Goal: Task Accomplishment & Management: Complete application form

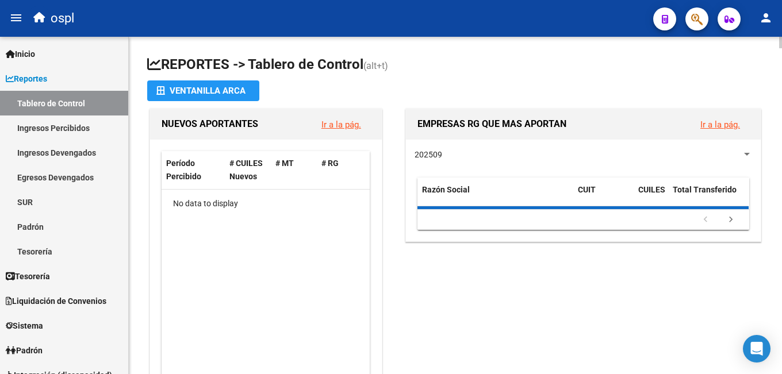
drag, startPoint x: 0, startPoint y: 0, endPoint x: 389, endPoint y: 70, distance: 395.3
click at [388, 70] on span "(alt+t)" at bounding box center [375, 65] width 25 height 11
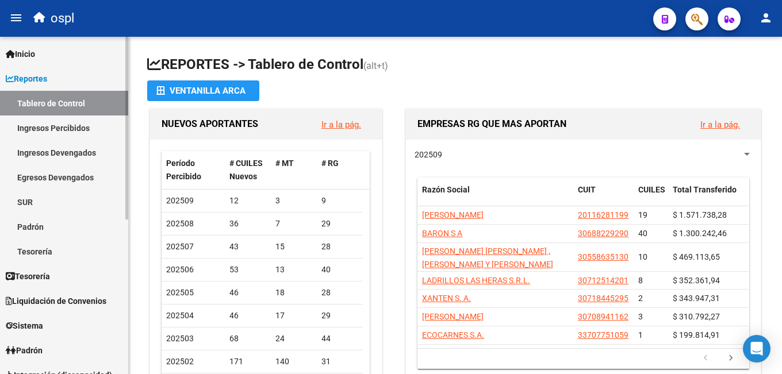
scroll to position [115, 0]
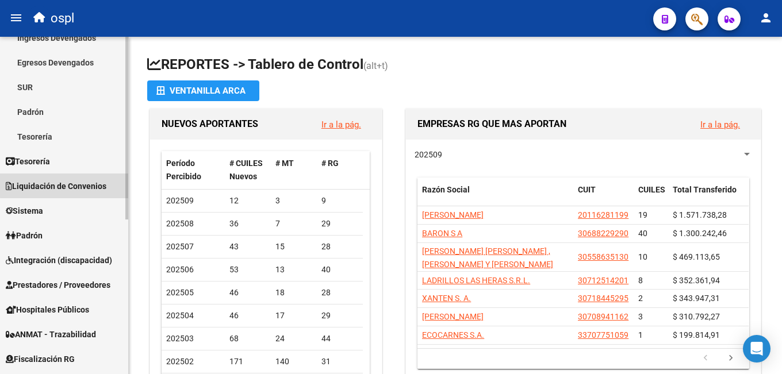
click at [89, 180] on span "Liquidación de Convenios" at bounding box center [56, 186] width 101 height 13
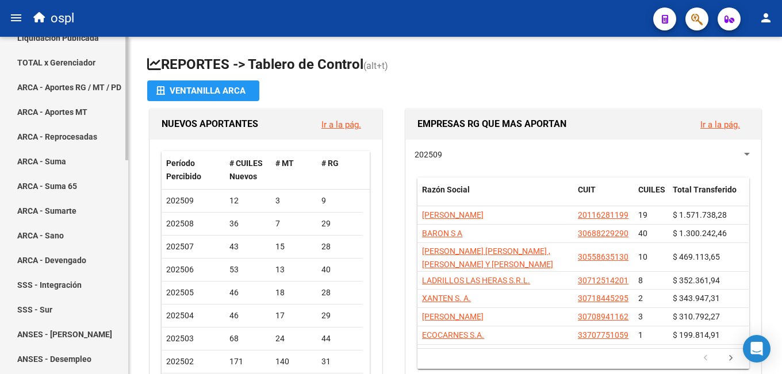
scroll to position [0, 0]
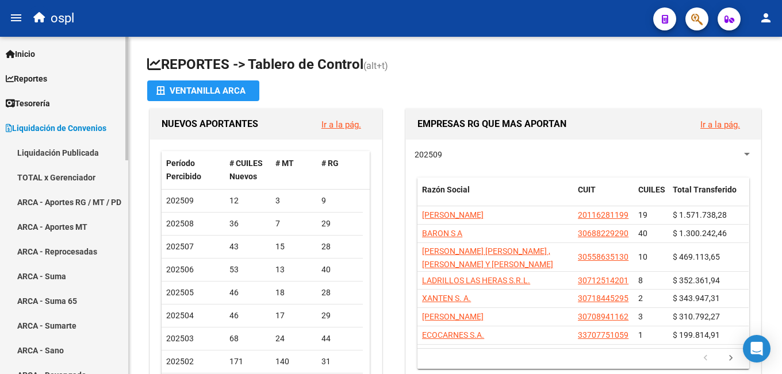
click at [62, 129] on span "Liquidación de Convenios" at bounding box center [56, 128] width 101 height 13
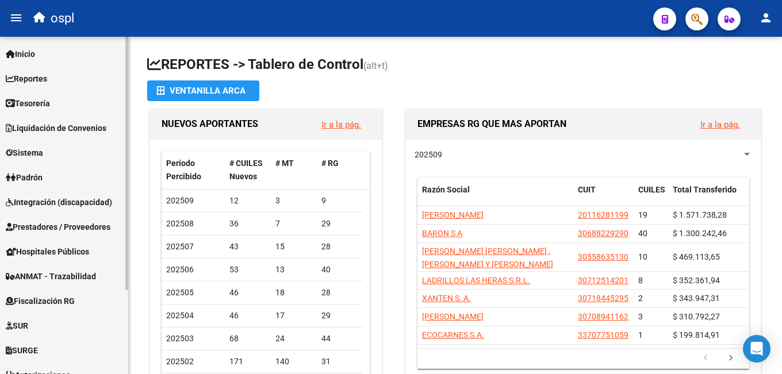
click at [55, 224] on span "Prestadores / Proveedores" at bounding box center [58, 227] width 105 height 13
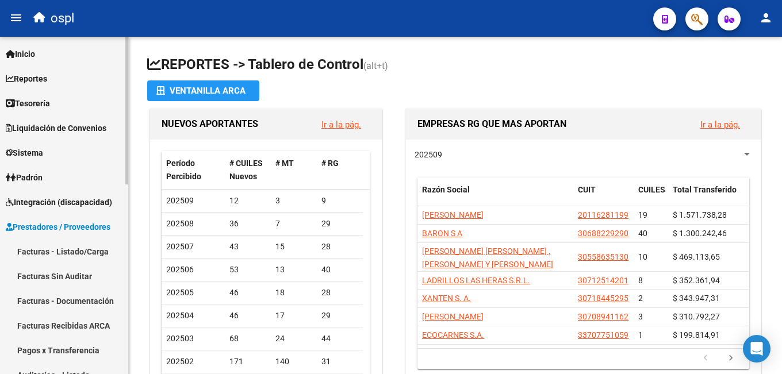
click at [54, 251] on link "Facturas - Listado/Carga" at bounding box center [64, 251] width 128 height 25
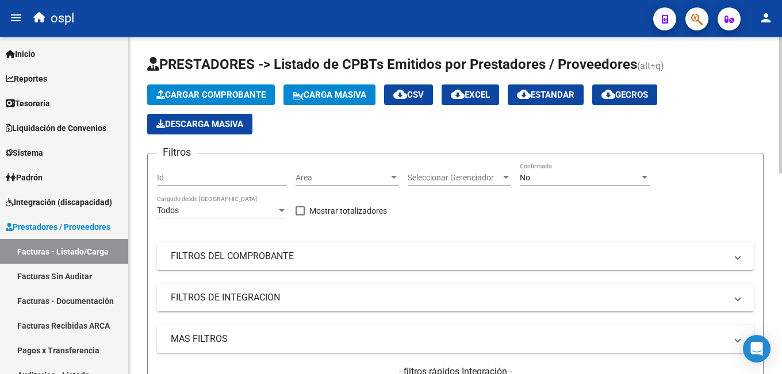
click at [501, 253] on mat-panel-title "FILTROS DEL COMPROBANTE" at bounding box center [448, 256] width 555 height 13
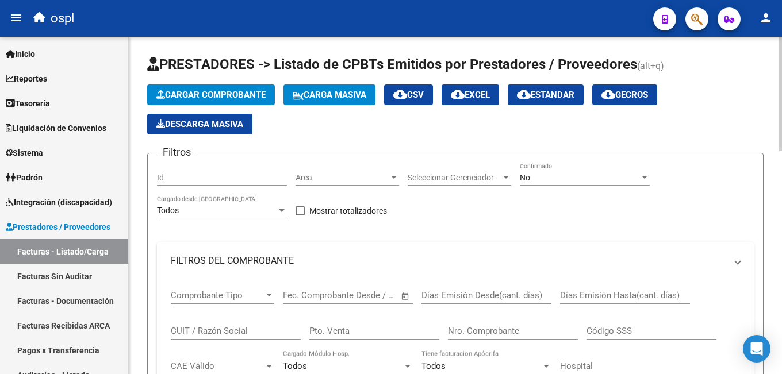
scroll to position [115, 0]
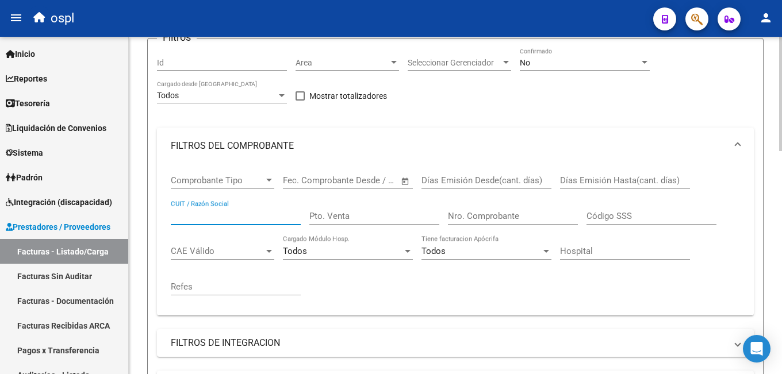
click at [217, 213] on input "CUIT / Razón Social" at bounding box center [236, 216] width 130 height 10
type input "[PERSON_NAME]"
click at [583, 63] on div "No" at bounding box center [580, 63] width 120 height 10
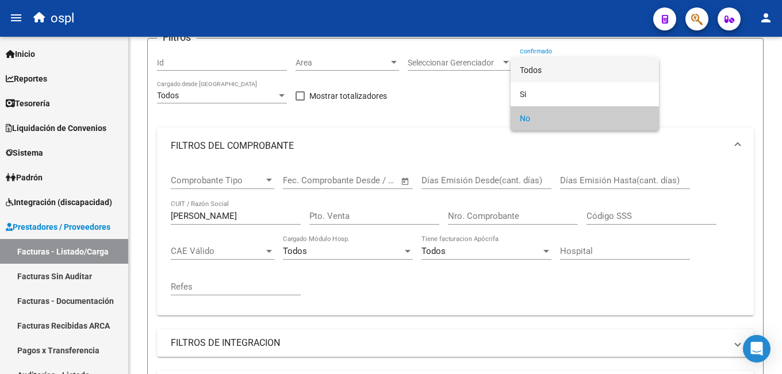
click at [578, 67] on span "Todos" at bounding box center [585, 70] width 130 height 24
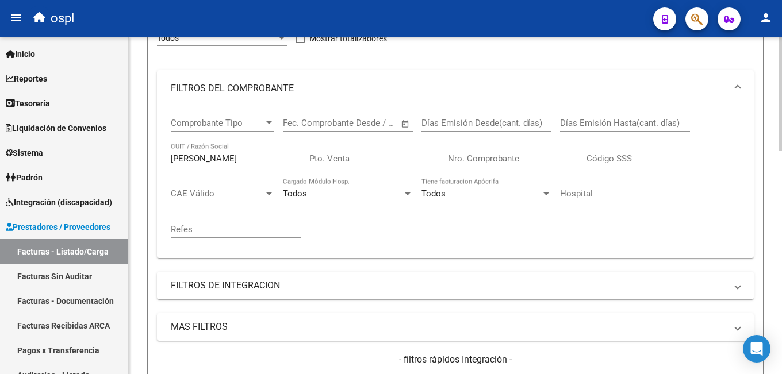
scroll to position [345, 0]
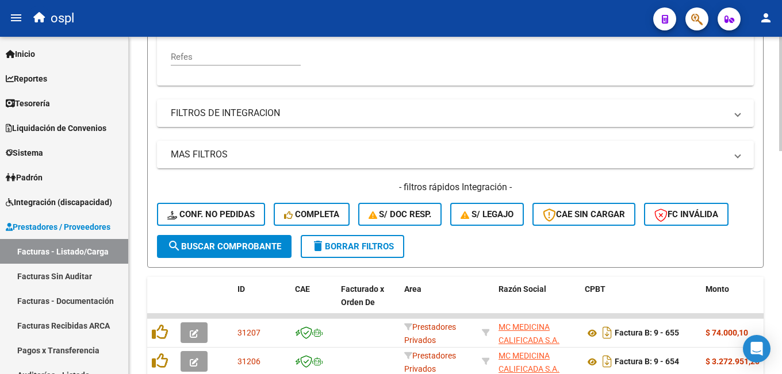
click at [220, 243] on span "search Buscar Comprobante" at bounding box center [224, 246] width 114 height 10
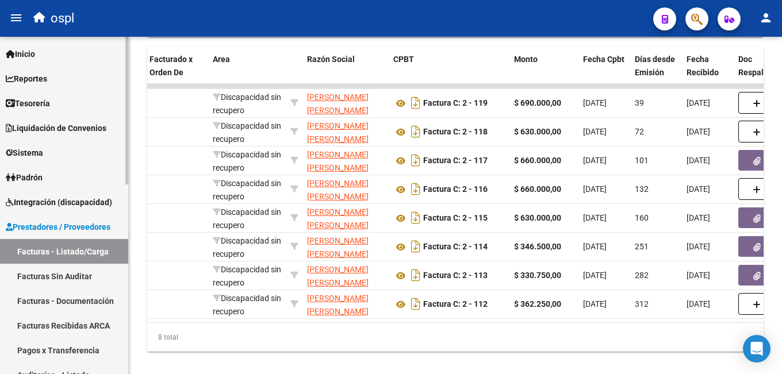
scroll to position [57, 0]
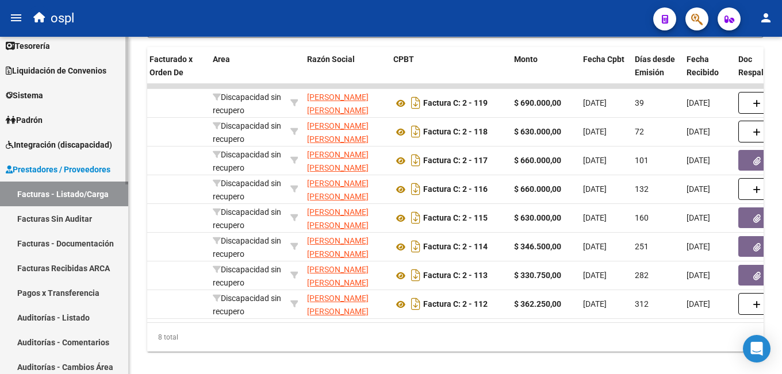
click at [82, 223] on link "Facturas Sin Auditar" at bounding box center [64, 218] width 128 height 25
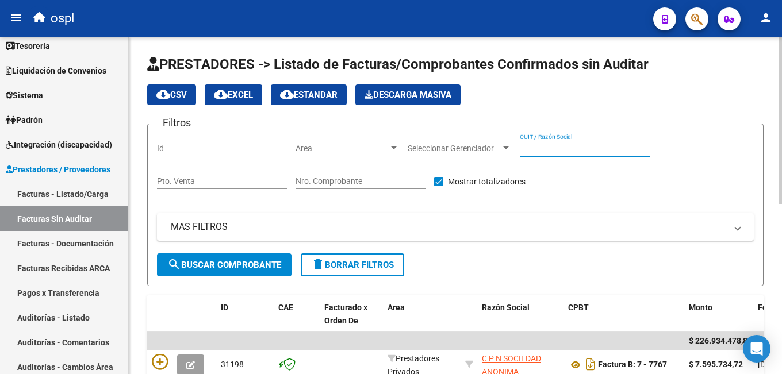
click at [557, 148] on input "CUIT / Razón Social" at bounding box center [585, 149] width 130 height 10
type input "[PERSON_NAME]"
click at [240, 261] on span "search Buscar Comprobante" at bounding box center [224, 265] width 114 height 10
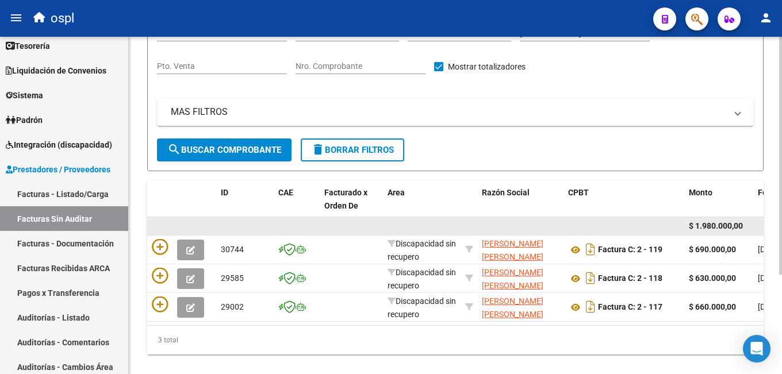
scroll to position [141, 0]
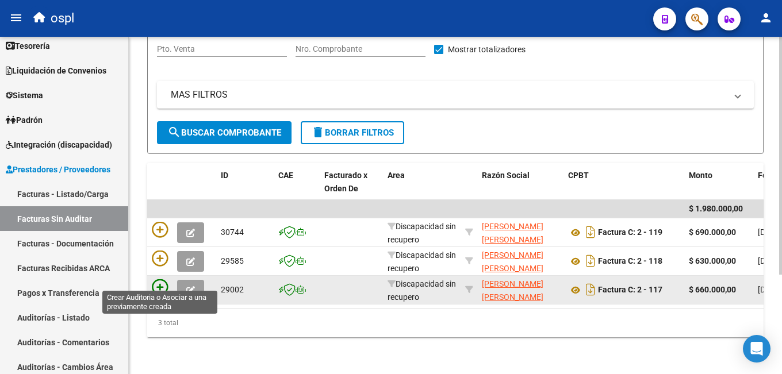
click at [153, 279] on icon at bounding box center [160, 287] width 16 height 16
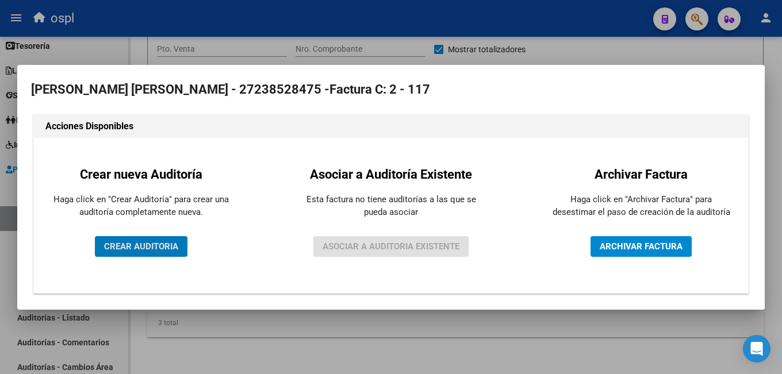
click at [158, 243] on span "CREAR AUDITORIA" at bounding box center [141, 246] width 74 height 10
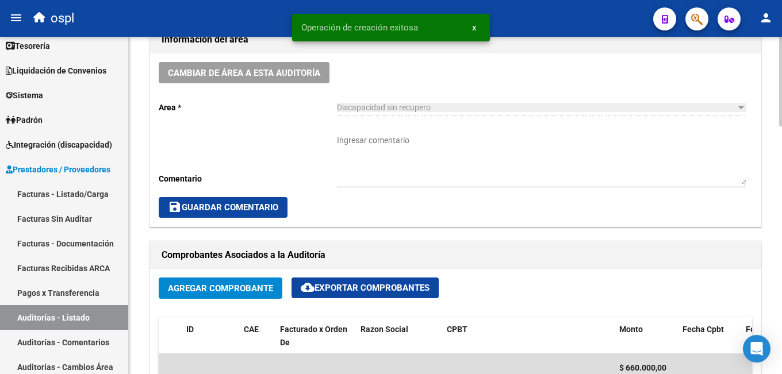
scroll to position [460, 0]
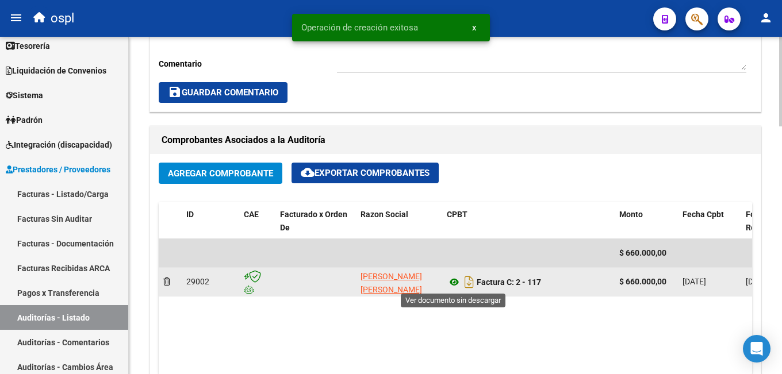
click at [454, 283] on icon at bounding box center [454, 282] width 15 height 14
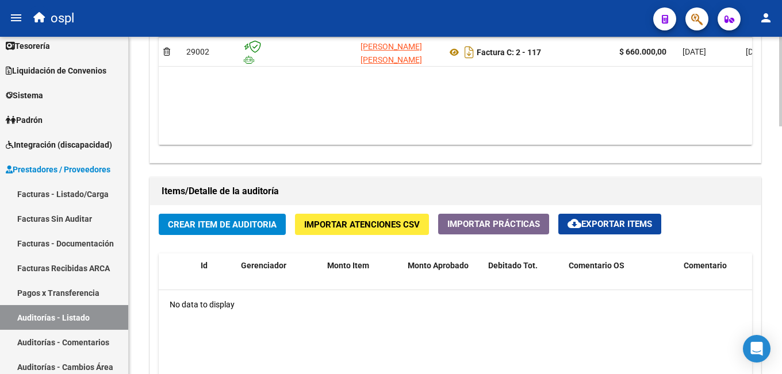
scroll to position [747, 0]
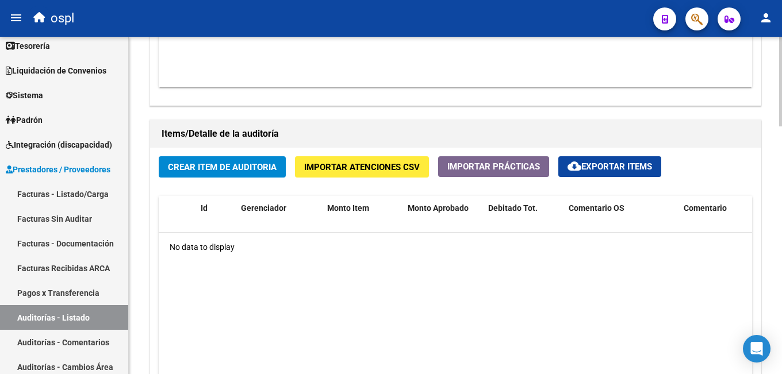
click at [244, 165] on span "Crear Item de Auditoria" at bounding box center [222, 167] width 109 height 10
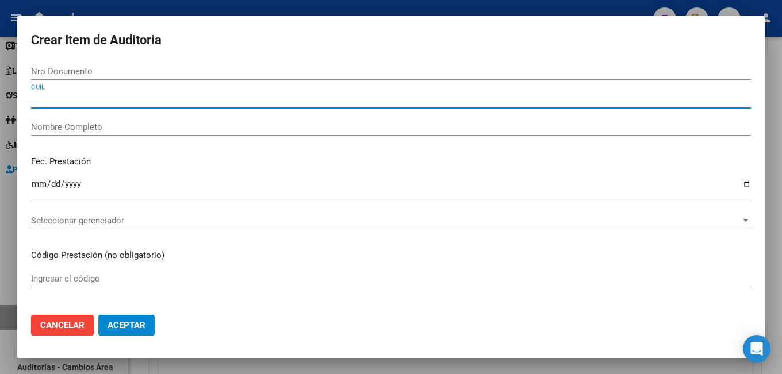
click at [92, 99] on input "CUIL" at bounding box center [391, 99] width 720 height 10
type input "2755427785"
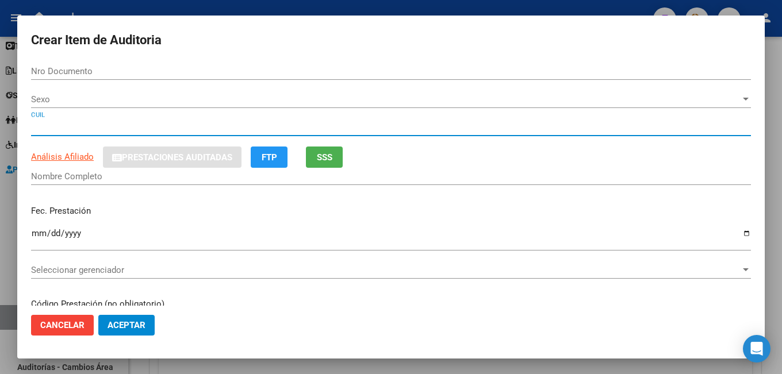
type input "55427785"
type input "27554277859"
type input "[PERSON_NAME]"
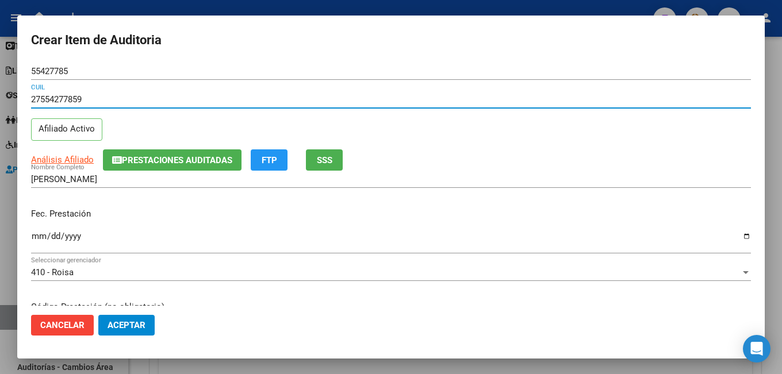
type input "27554277859"
click at [485, 158] on div "Análisis Afiliado Prestaciones Auditadas FTP SSS" at bounding box center [391, 159] width 720 height 21
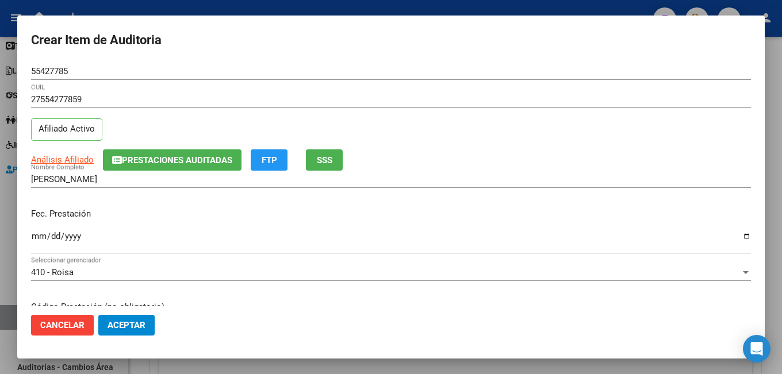
scroll to position [115, 0]
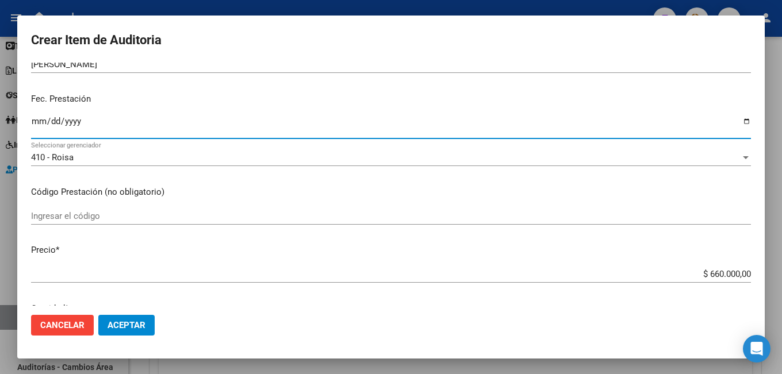
click at [36, 124] on input "Ingresar la fecha" at bounding box center [391, 126] width 720 height 18
type input "[DATE]"
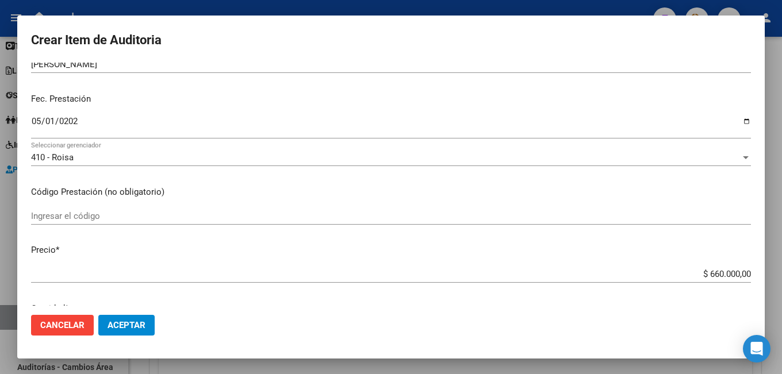
click at [106, 222] on div "Ingresar el código" at bounding box center [391, 215] width 720 height 17
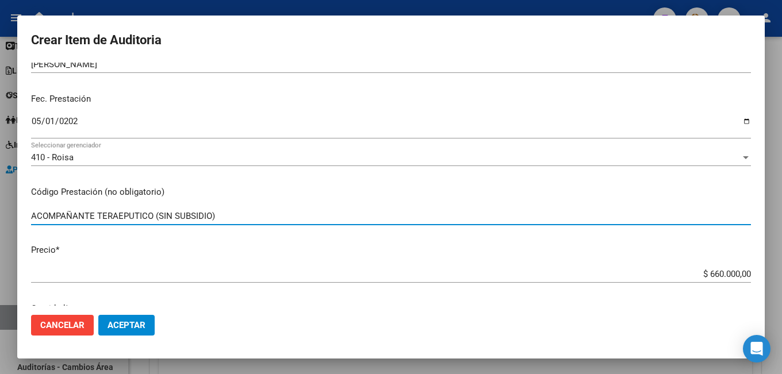
scroll to position [172, 0]
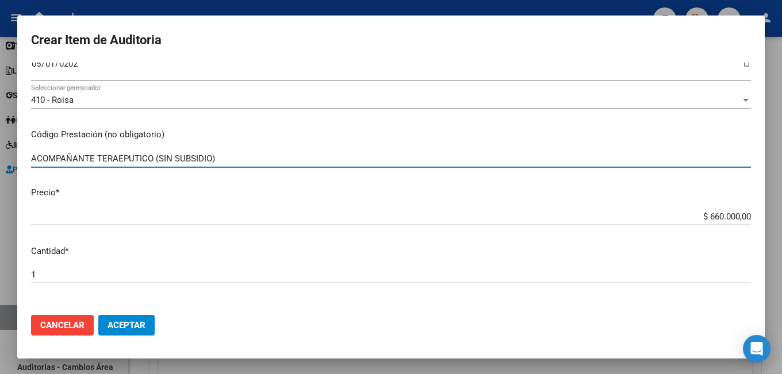
type input "ACOMPAÑANTE TERAEPUTICO (SIN SUBSIDIO)"
click at [709, 210] on div "$ 660.000,00 Ingresar el precio" at bounding box center [391, 216] width 720 height 17
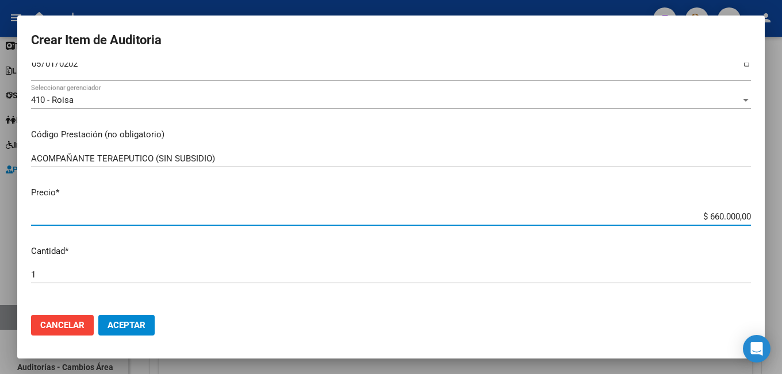
click at [698, 214] on input "$ 660.000,00" at bounding box center [391, 216] width 720 height 10
type input "$ 0,06"
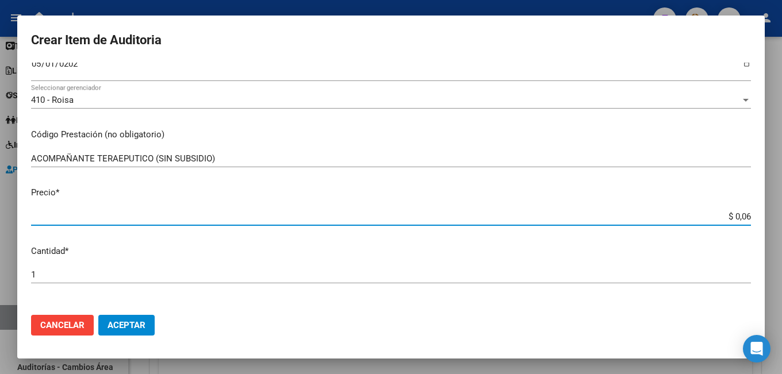
type input "$ 0,60"
type input "$ 6,00"
type input "$ 60,00"
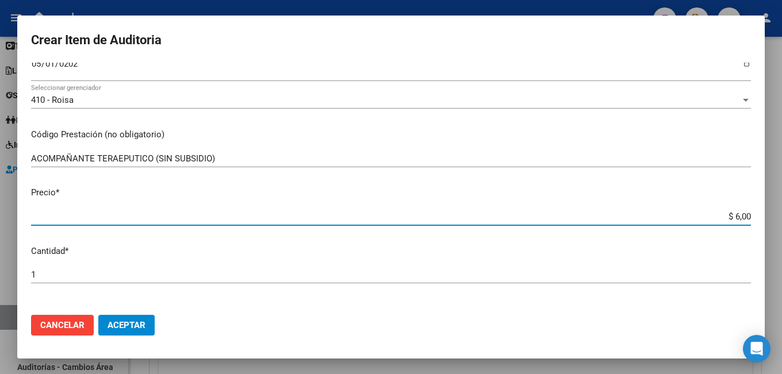
type input "$ 60,00"
type input "$ 600,00"
type input "$ 6.000,00"
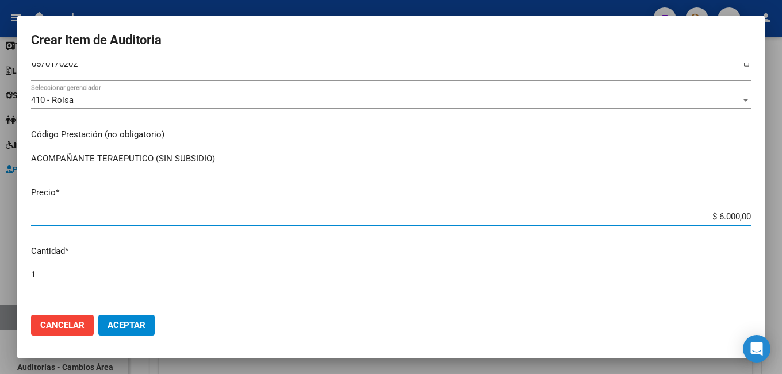
click at [61, 275] on input "1" at bounding box center [391, 275] width 720 height 10
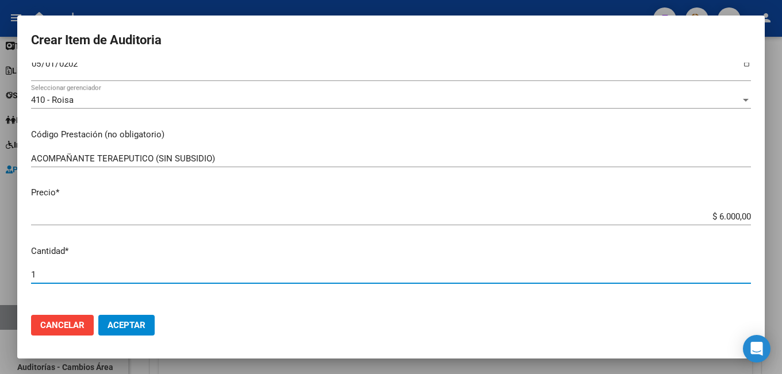
type input "11"
type input "$ 66.000,00"
type input "110"
type input "$ 660.000,00"
type input "110"
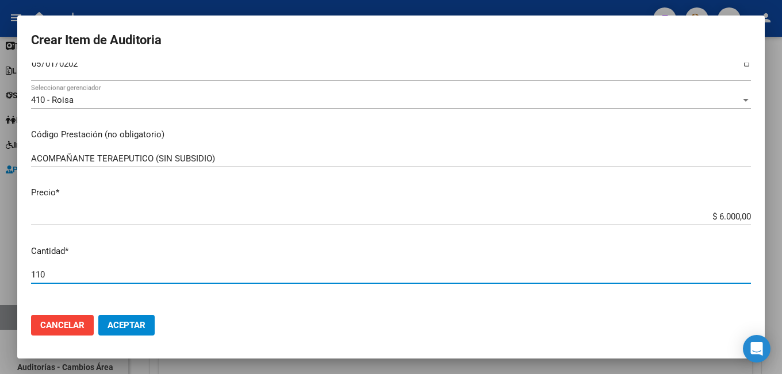
click at [289, 321] on mat-dialog-actions "Cancelar Aceptar" at bounding box center [391, 325] width 720 height 39
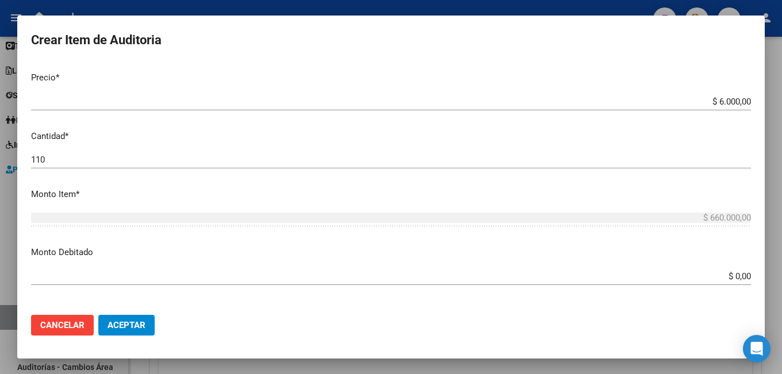
scroll to position [402, 0]
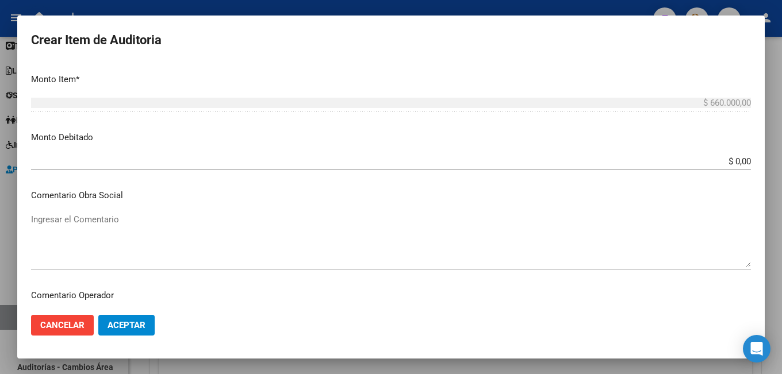
click at [244, 240] on textarea "Ingresar el Comentario" at bounding box center [391, 240] width 720 height 54
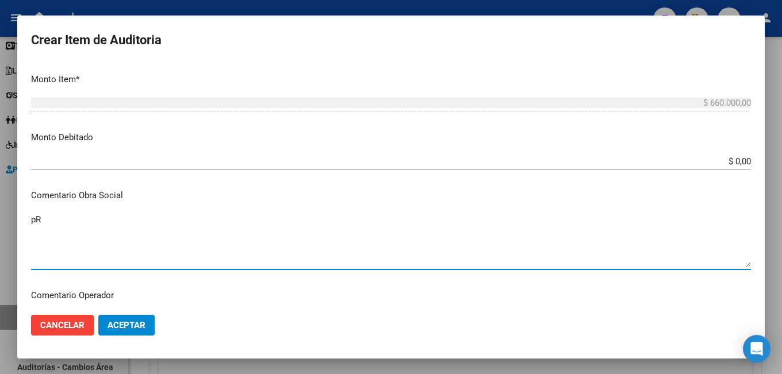
type textarea "p"
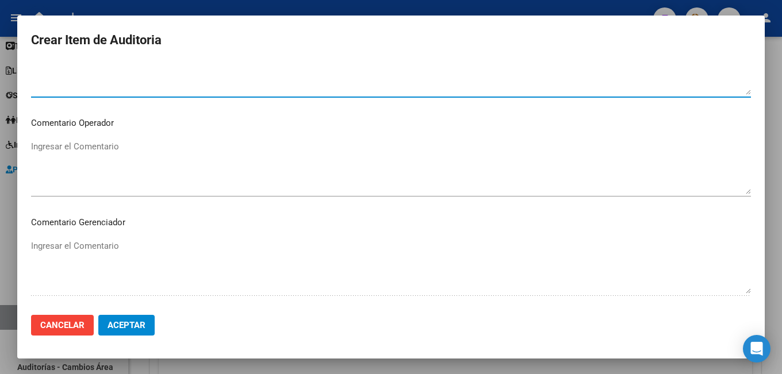
type textarea "Prestacion de discapacidad, sin subsidio."
click at [118, 321] on span "Aceptar" at bounding box center [126, 325] width 38 height 10
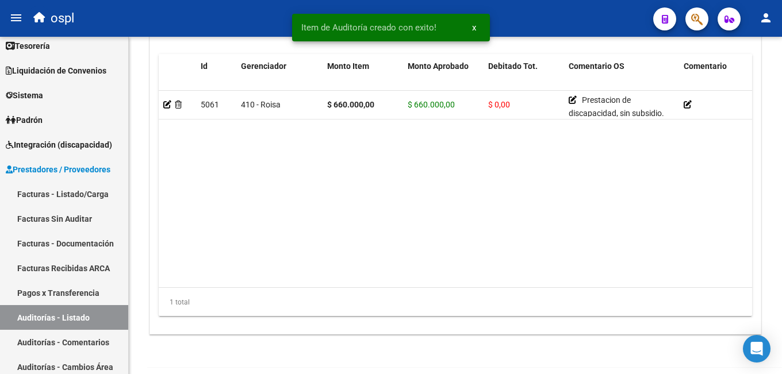
scroll to position [962, 0]
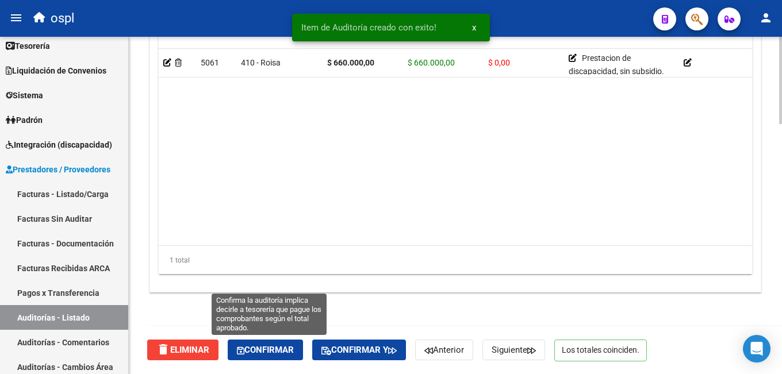
click at [276, 349] on span "Confirmar" at bounding box center [265, 350] width 57 height 10
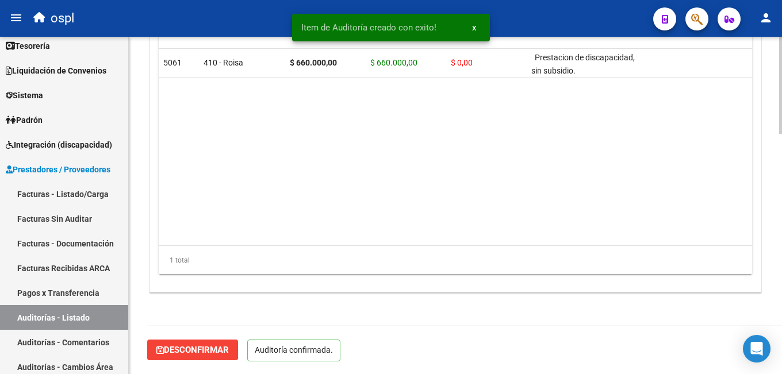
scroll to position [832, 0]
type input "202509"
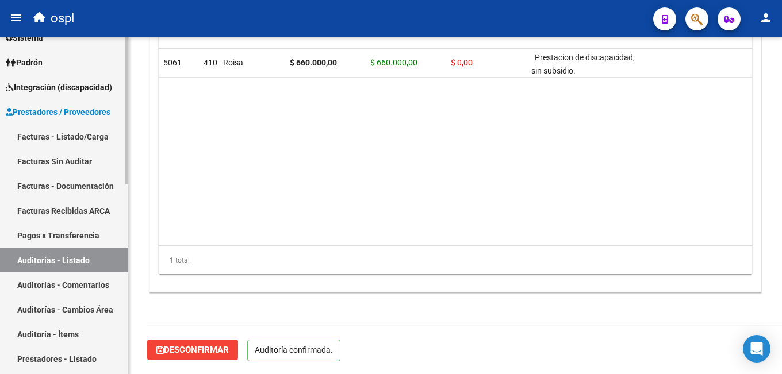
click at [81, 151] on link "Facturas Sin Auditar" at bounding box center [64, 161] width 128 height 25
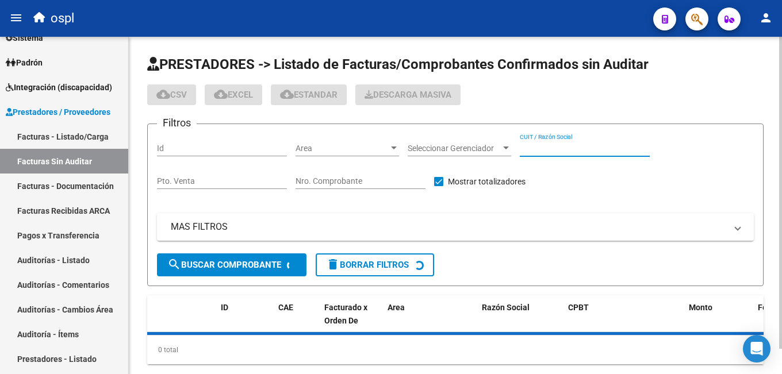
click at [545, 144] on input "CUIT / Razón Social" at bounding box center [585, 149] width 130 height 10
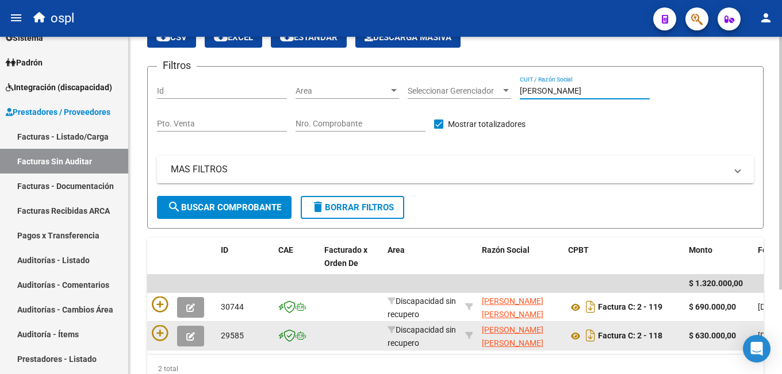
type input "[PERSON_NAME]"
click at [189, 341] on button "button" at bounding box center [190, 336] width 27 height 21
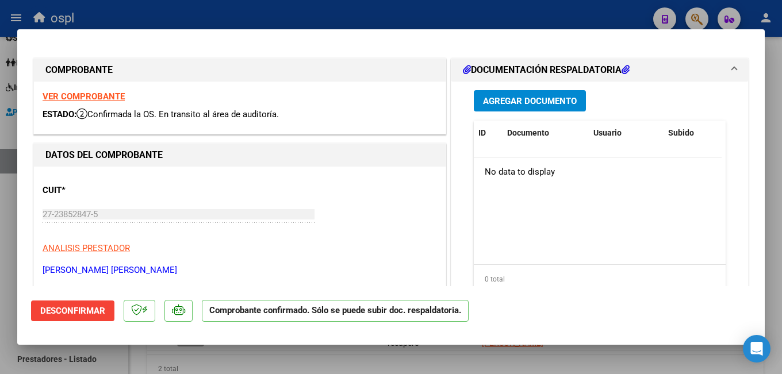
scroll to position [115, 0]
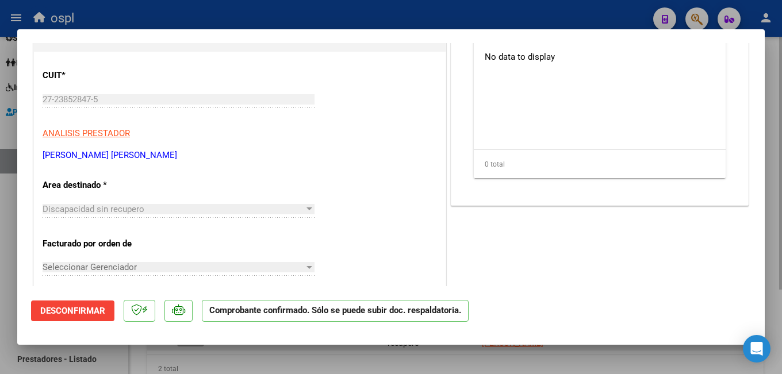
drag, startPoint x: 453, startPoint y: 369, endPoint x: 382, endPoint y: 350, distance: 74.3
click at [453, 370] on div at bounding box center [391, 187] width 782 height 374
type input "$ 0,00"
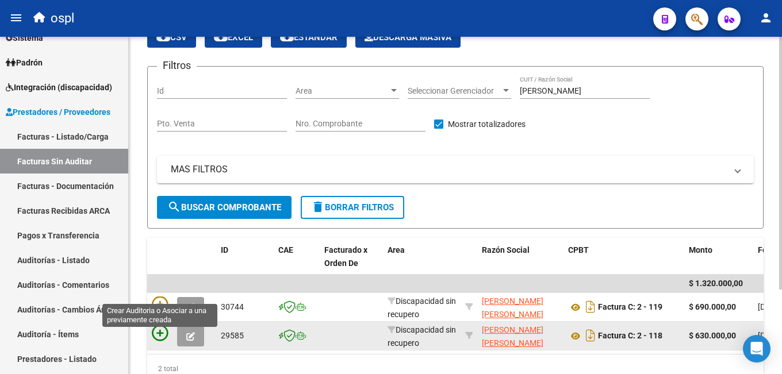
click at [155, 336] on icon at bounding box center [160, 333] width 16 height 16
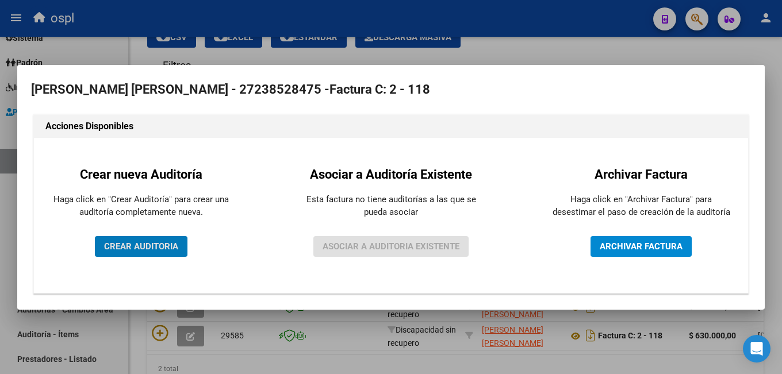
click at [138, 250] on span "CREAR AUDITORIA" at bounding box center [141, 246] width 74 height 10
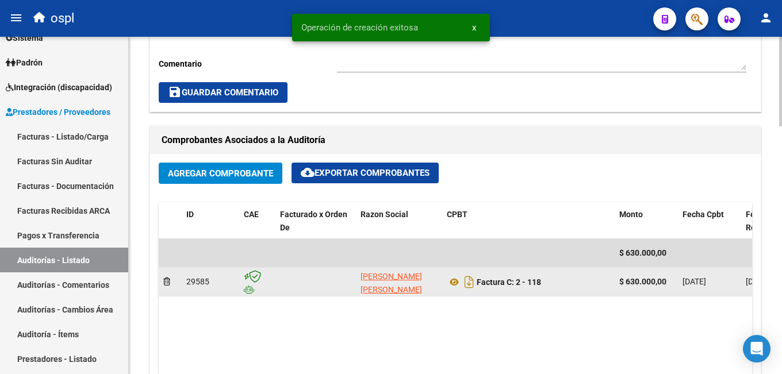
scroll to position [575, 0]
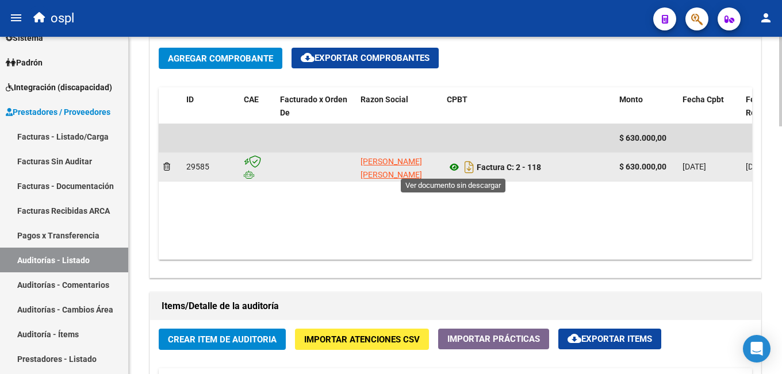
click at [453, 166] on icon at bounding box center [454, 167] width 15 height 14
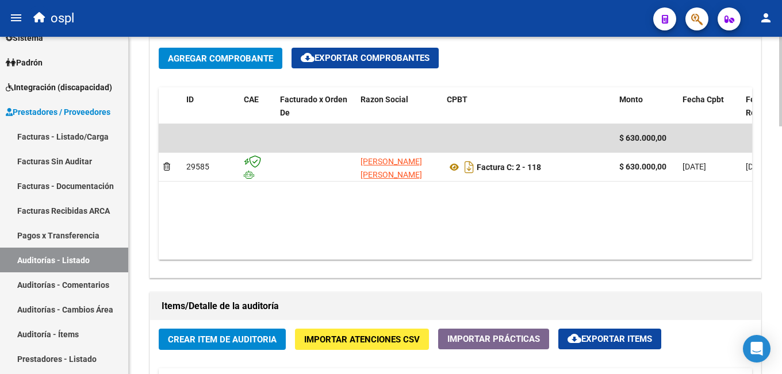
scroll to position [690, 0]
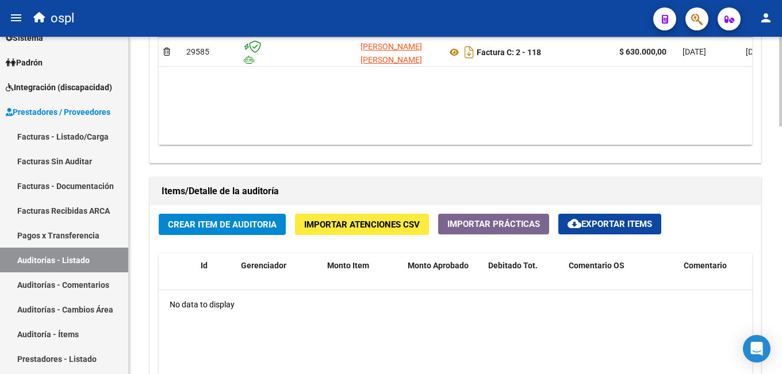
click at [253, 226] on span "Crear Item de Auditoria" at bounding box center [222, 225] width 109 height 10
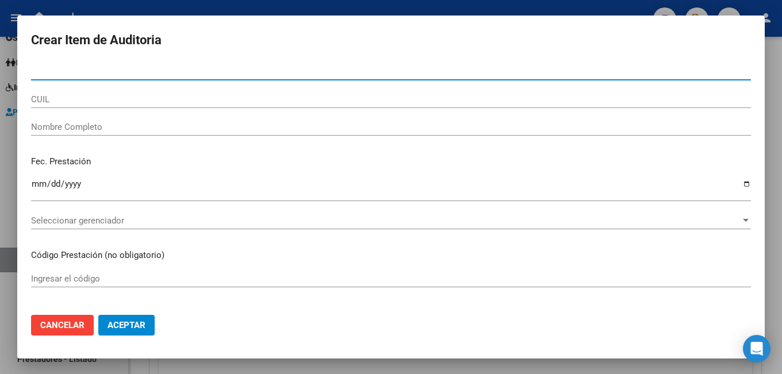
click at [180, 102] on input "CUIL" at bounding box center [391, 99] width 720 height 10
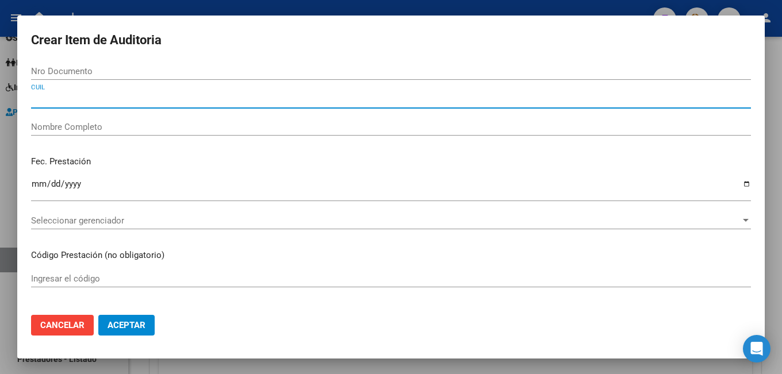
click at [138, 131] on input "Nombre Completo" at bounding box center [391, 127] width 720 height 10
click at [145, 97] on input "CUIL" at bounding box center [391, 99] width 720 height 10
paste input "27554277859"
type input "27554277859"
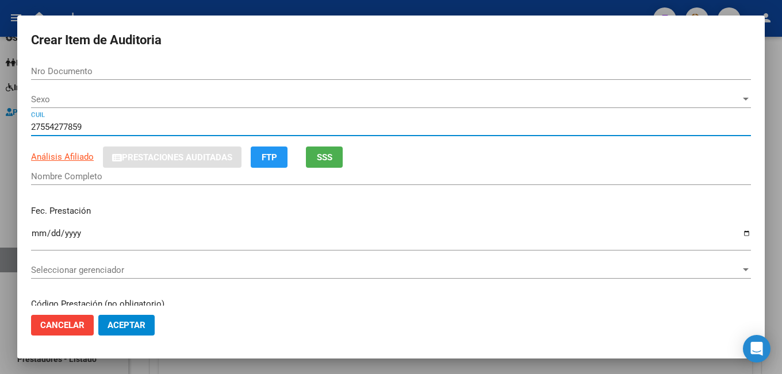
type input "55427785"
type input "[PERSON_NAME]"
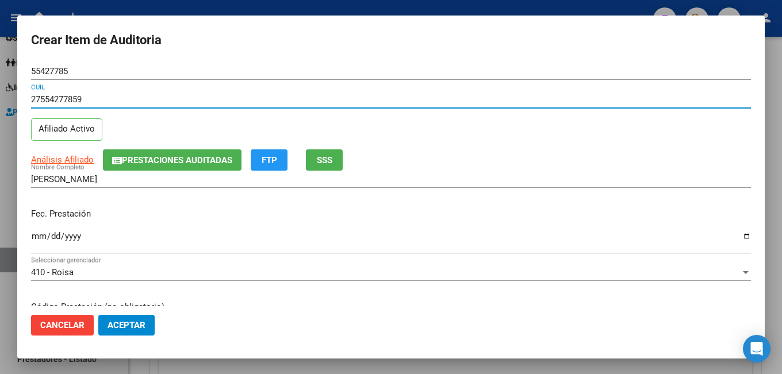
scroll to position [115, 0]
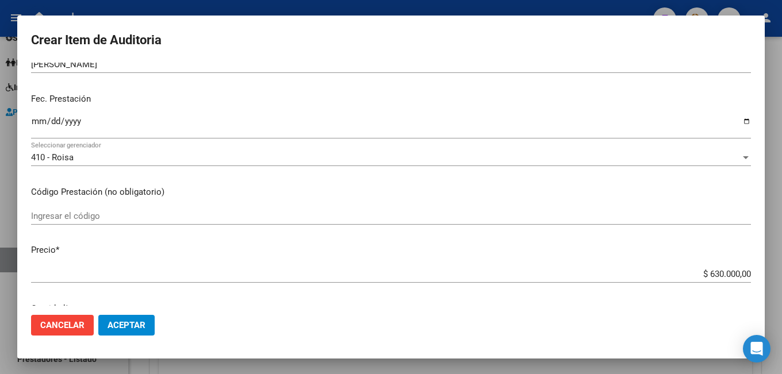
type input "27554277859"
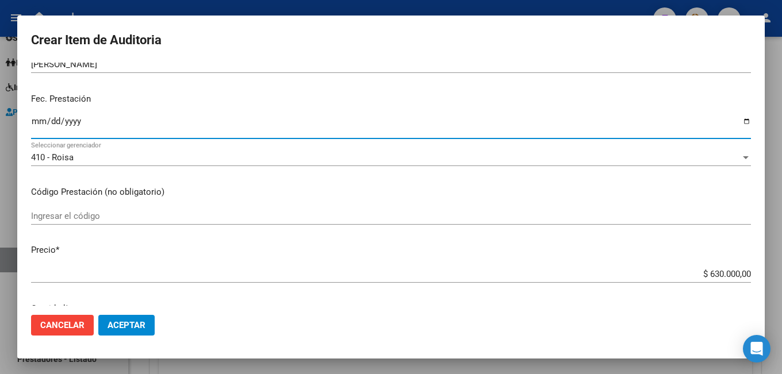
click at [39, 121] on input "Ingresar la fecha" at bounding box center [391, 126] width 720 height 18
type input "[DATE]"
click at [72, 221] on input "Ingresar el código" at bounding box center [391, 216] width 720 height 10
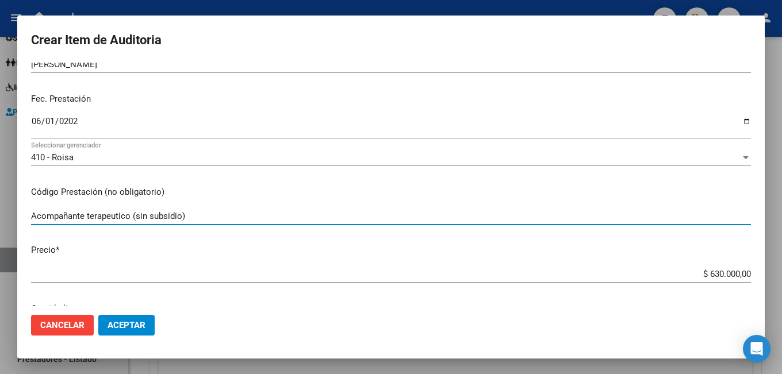
type input "Acompañante terapeutico (sin subsidio)"
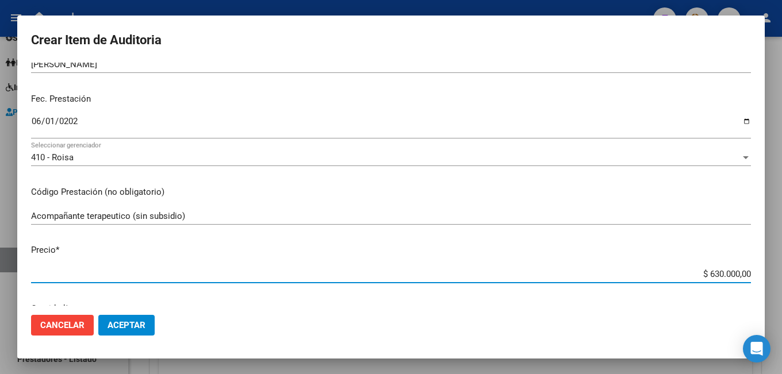
drag, startPoint x: 684, startPoint y: 275, endPoint x: 767, endPoint y: 275, distance: 82.8
click at [767, 275] on div "Crear Item de Auditoria 55427785 Nro Documento 27554277859 CUIL Afiliado Activo…" at bounding box center [391, 187] width 782 height 374
type input "$ 0,06"
type input "$ 0,60"
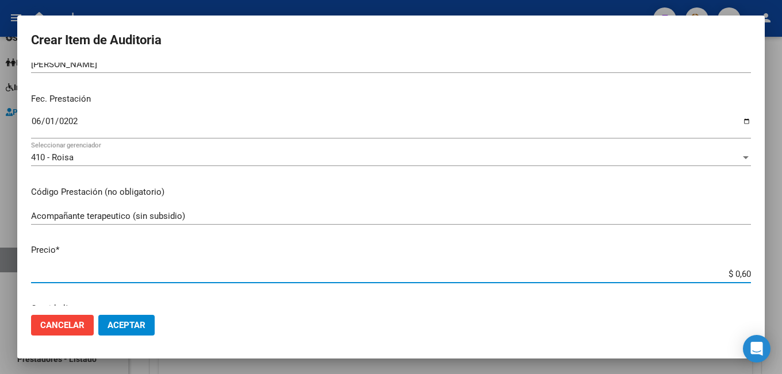
type input "$ 0,60"
type input "$ 6,00"
type input "$ 60,00"
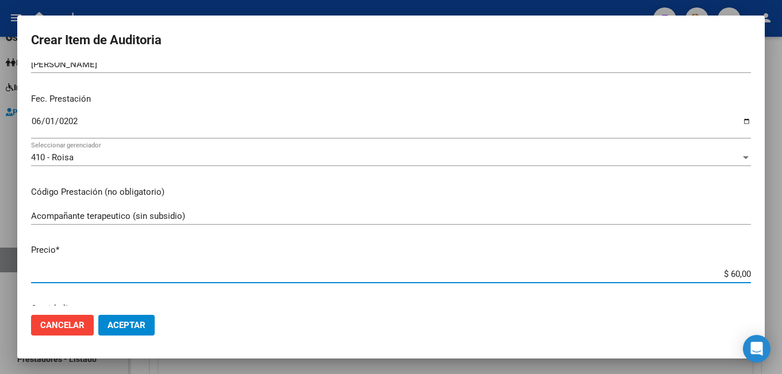
type input "$ 600,00"
type input "$ 6.000,00"
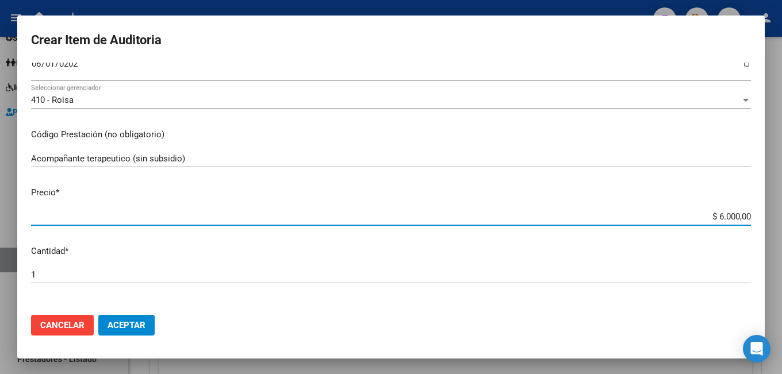
click at [163, 272] on input "1" at bounding box center [391, 275] width 720 height 10
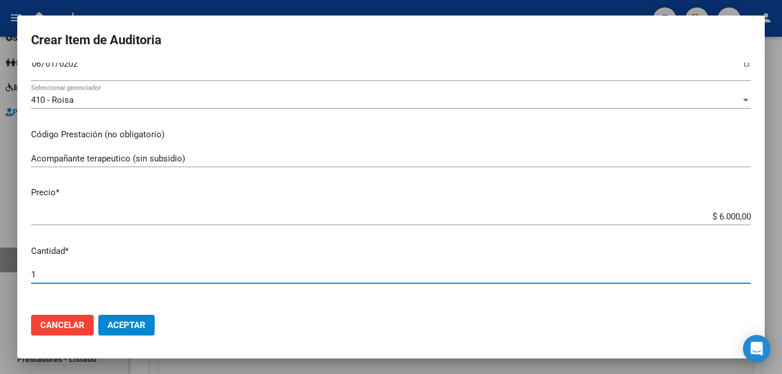
type input "10"
type input "$ 60.000,00"
type input "105"
type input "$ 630.000,00"
type input "105"
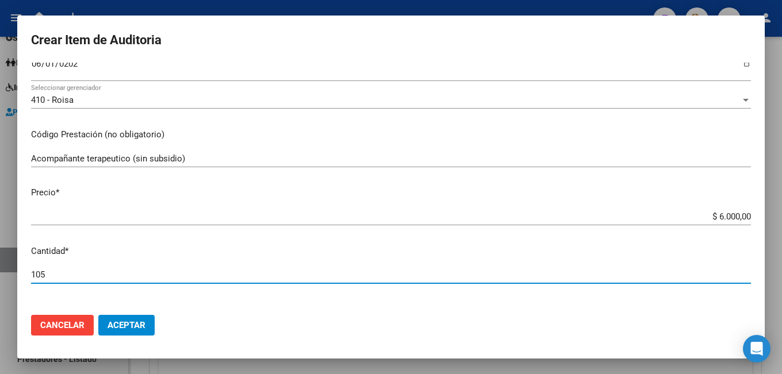
click at [98, 315] on button "Aceptar" at bounding box center [126, 325] width 56 height 21
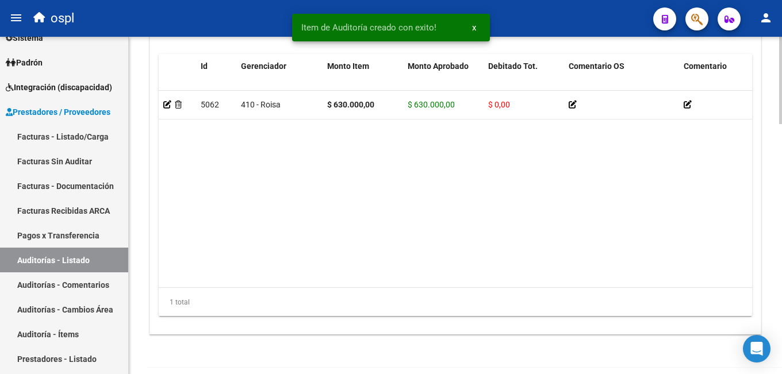
scroll to position [962, 0]
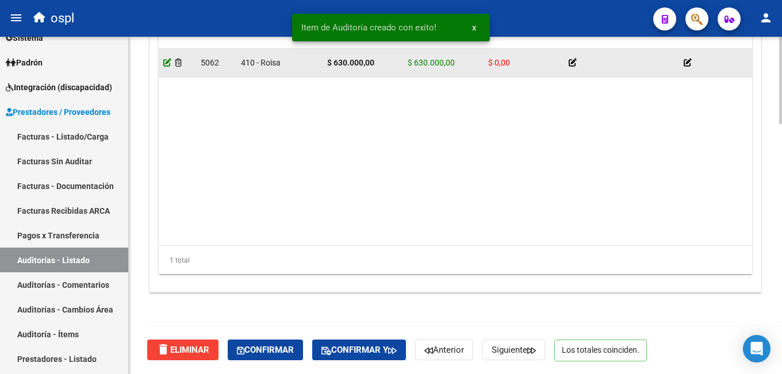
click at [164, 60] on icon at bounding box center [167, 63] width 8 height 8
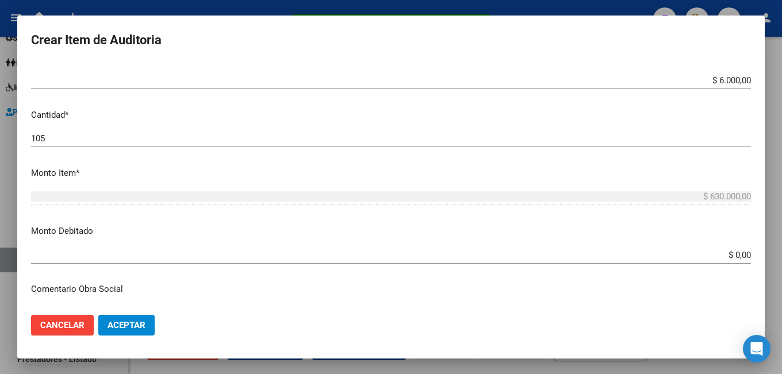
scroll to position [460, 0]
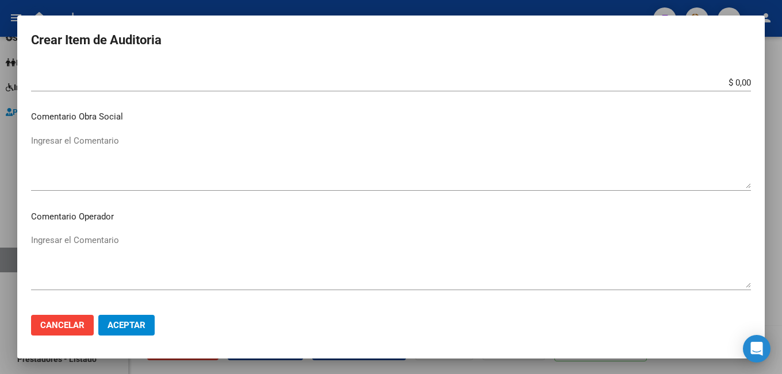
click at [144, 254] on textarea "Ingresar el Comentario" at bounding box center [391, 261] width 720 height 54
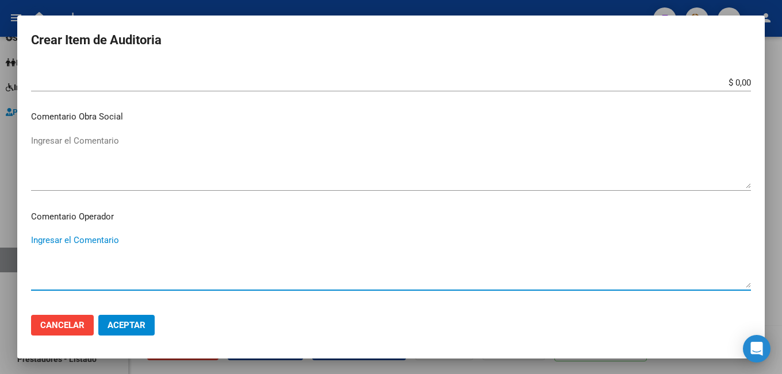
click at [149, 149] on textarea "Ingresar el Comentario" at bounding box center [391, 161] width 720 height 54
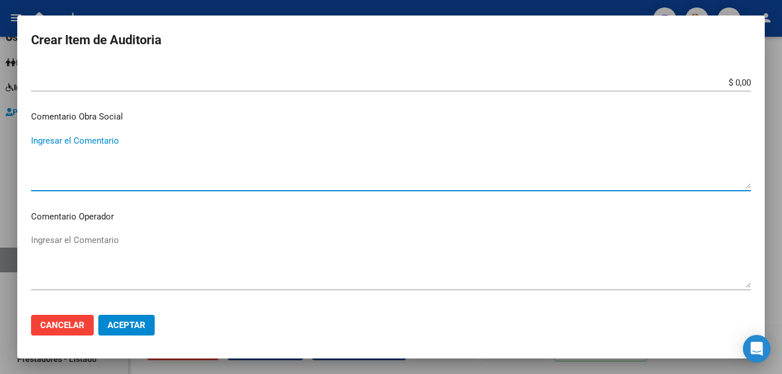
scroll to position [402, 0]
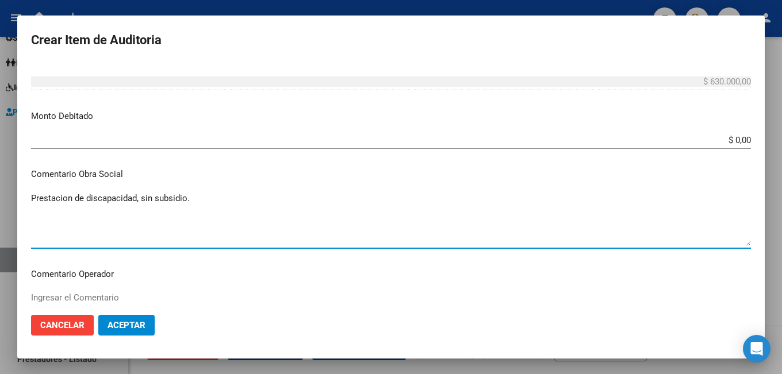
type textarea "Prestacion de discapacidad, sin subsidio."
click at [138, 326] on span "Aceptar" at bounding box center [126, 325] width 38 height 10
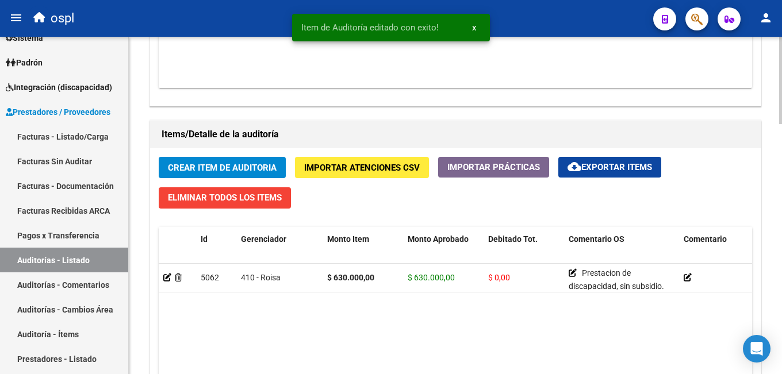
scroll to position [962, 0]
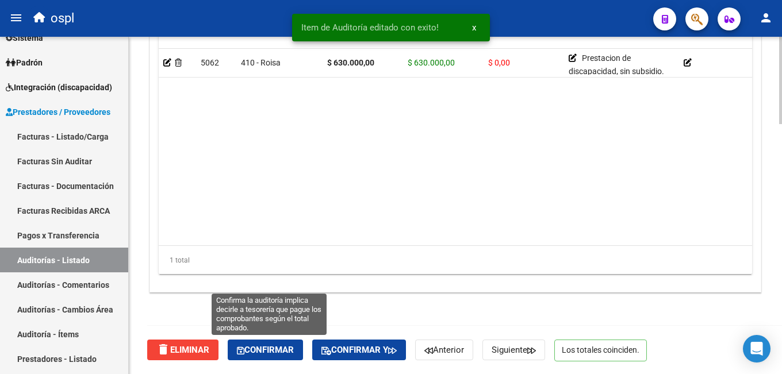
click at [283, 351] on span "Confirmar" at bounding box center [265, 350] width 57 height 10
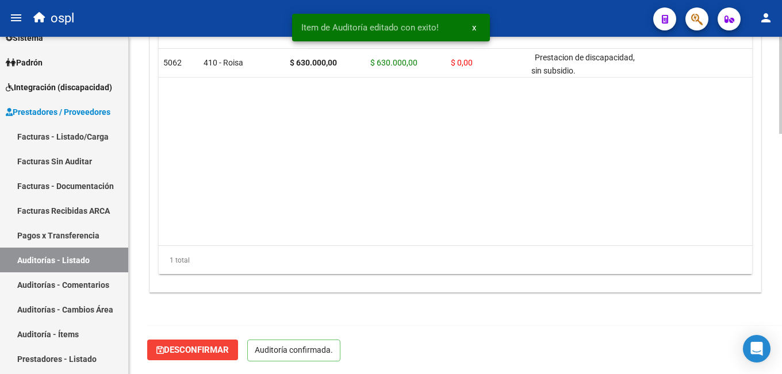
scroll to position [832, 0]
type input "202509"
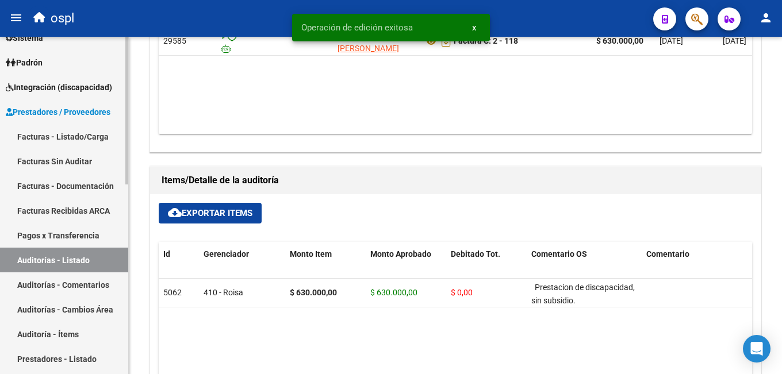
click at [60, 152] on link "Facturas Sin Auditar" at bounding box center [64, 161] width 128 height 25
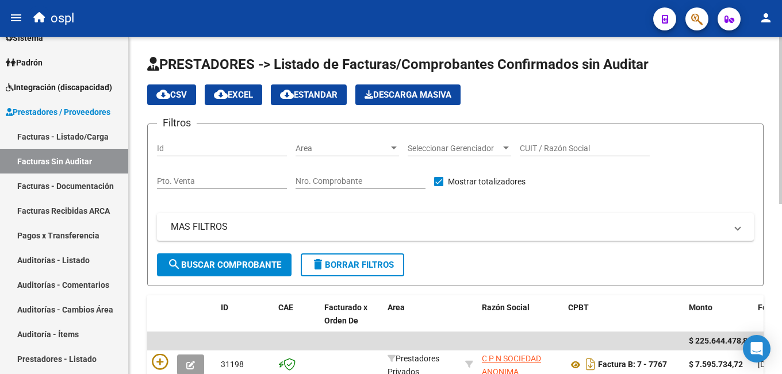
click at [547, 143] on div "CUIT / Razón Social" at bounding box center [585, 144] width 130 height 23
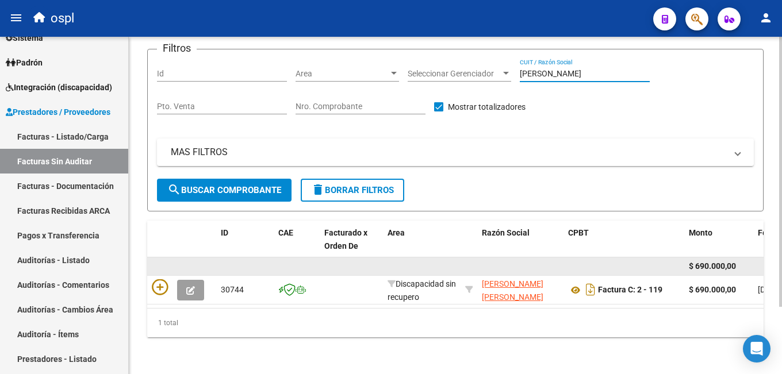
scroll to position [84, 0]
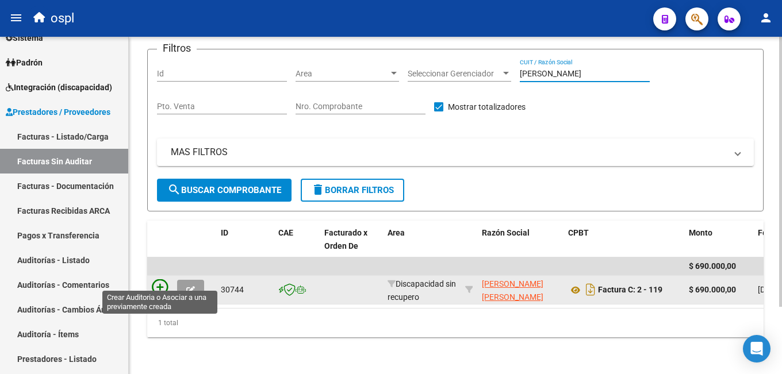
type input "[PERSON_NAME]"
click at [161, 279] on icon at bounding box center [160, 287] width 16 height 16
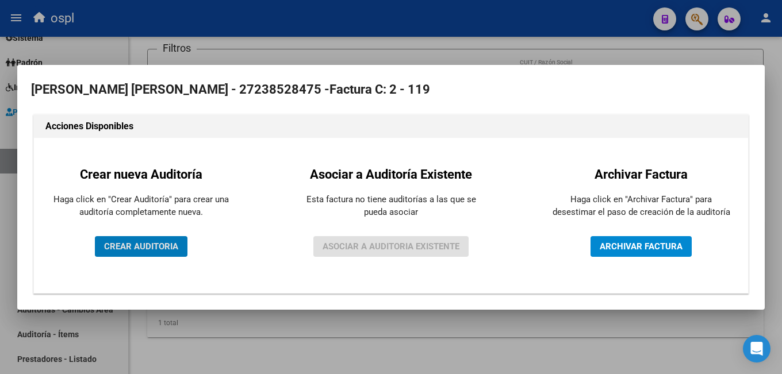
click at [164, 248] on span "CREAR AUDITORIA" at bounding box center [141, 246] width 74 height 10
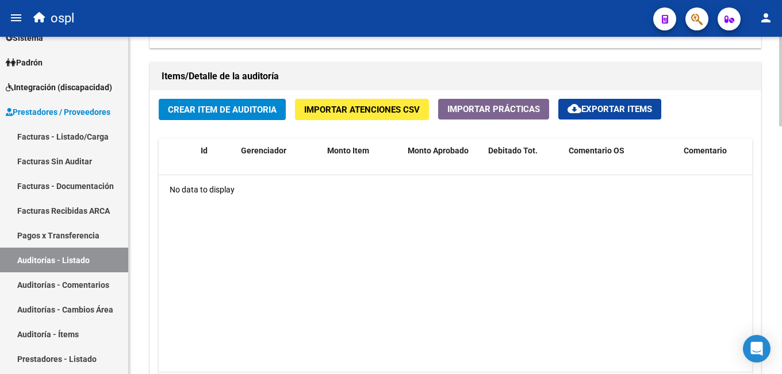
scroll to position [862, 0]
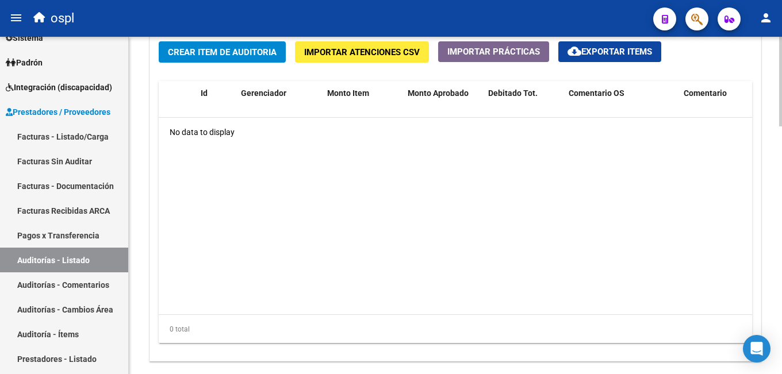
click at [221, 41] on div "Crear Item de Auditoria Importar Atenciones CSV Importar Prácticas cloud_downlo…" at bounding box center [455, 197] width 610 height 328
click at [259, 52] on span "Crear Item de Auditoria" at bounding box center [222, 52] width 109 height 10
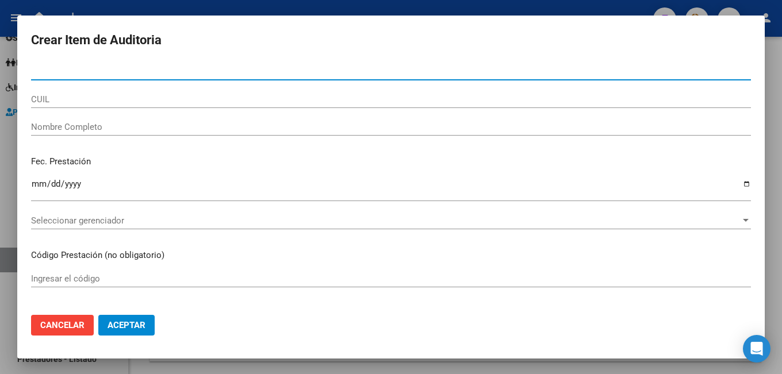
paste input "27554277859"
type input "27554277859"
drag, startPoint x: 89, startPoint y: 67, endPoint x: 9, endPoint y: 67, distance: 79.9
click at [9, 67] on div "Crear Item de Auditoria 27554277859 Nro Documento CUIL Nombre Completo Fec. Pre…" at bounding box center [391, 187] width 782 height 374
click at [80, 95] on input "CUIL" at bounding box center [391, 99] width 720 height 10
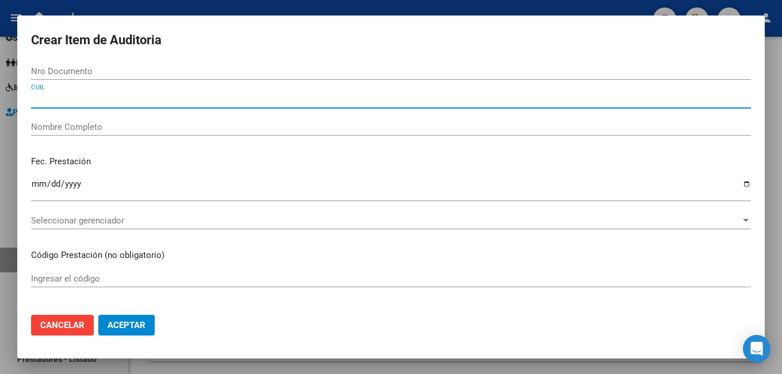
paste input "27554277859"
type input "27554277859"
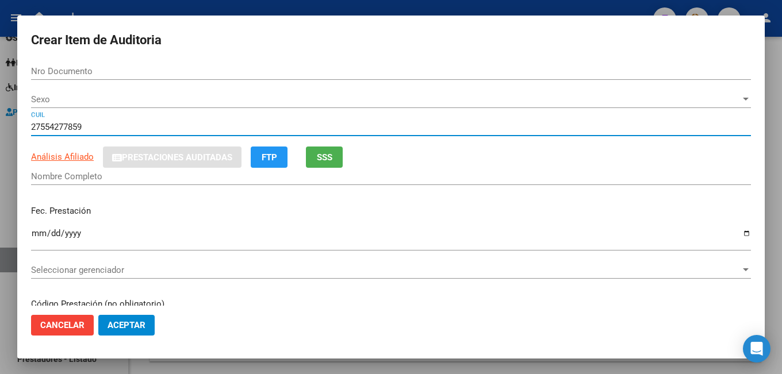
type input "55427785"
type input "[PERSON_NAME]"
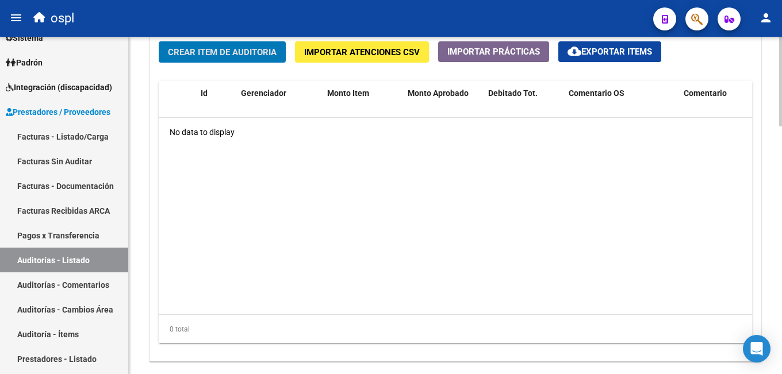
scroll to position [690, 0]
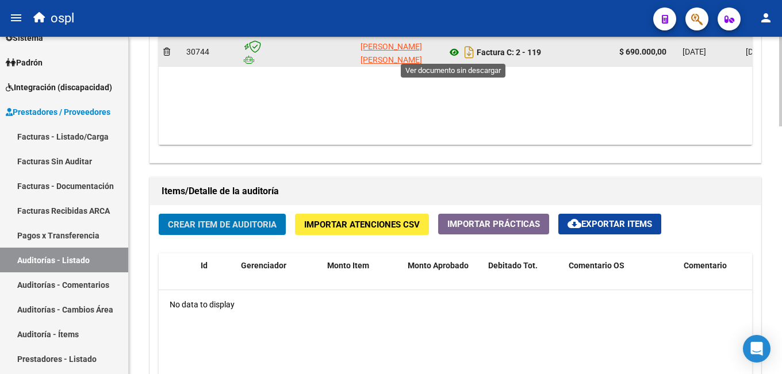
click at [452, 50] on icon at bounding box center [454, 52] width 15 height 14
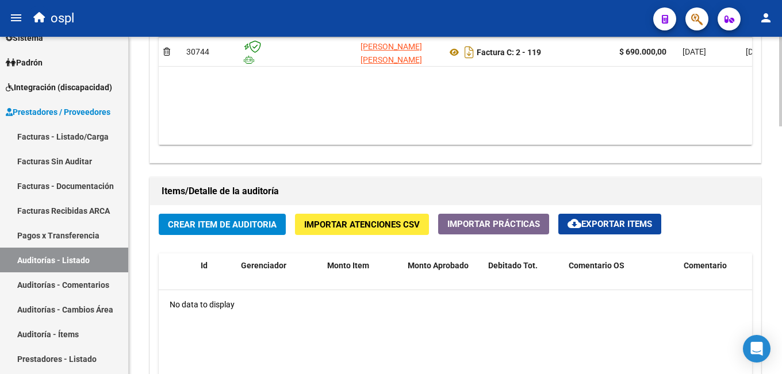
click at [251, 222] on span "Crear Item de Auditoria" at bounding box center [222, 225] width 109 height 10
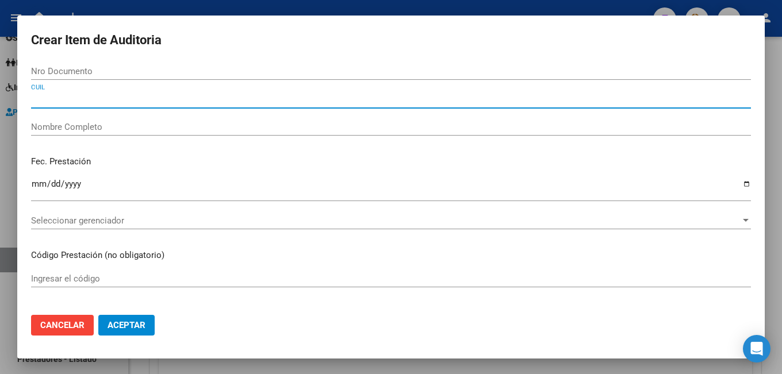
click at [134, 101] on input "CUIL" at bounding box center [391, 99] width 720 height 10
paste input "27554277859"
type input "27554277859"
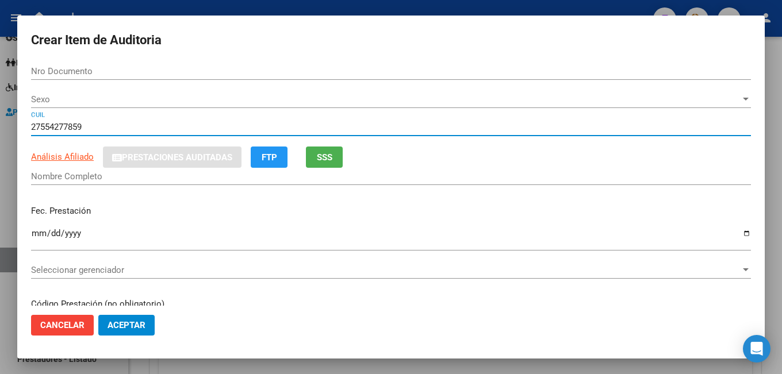
type input "55427785"
type input "[PERSON_NAME]"
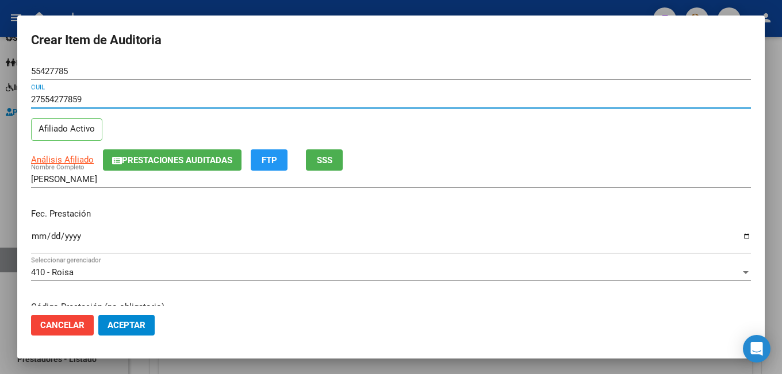
type input "27554277859"
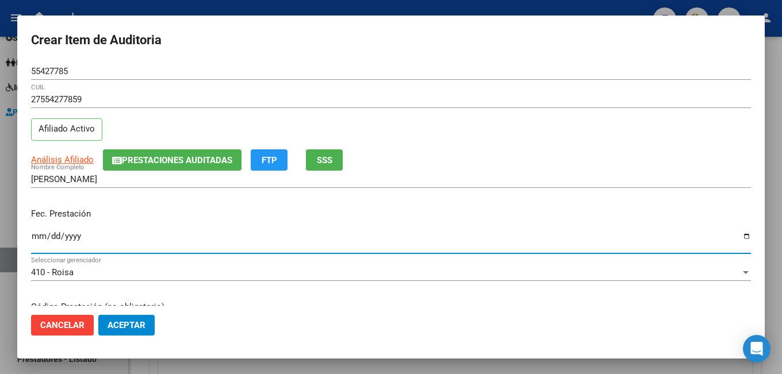
click at [34, 236] on input "Ingresar la fecha" at bounding box center [391, 241] width 720 height 18
type input "0252-07-01"
type input "[DATE]"
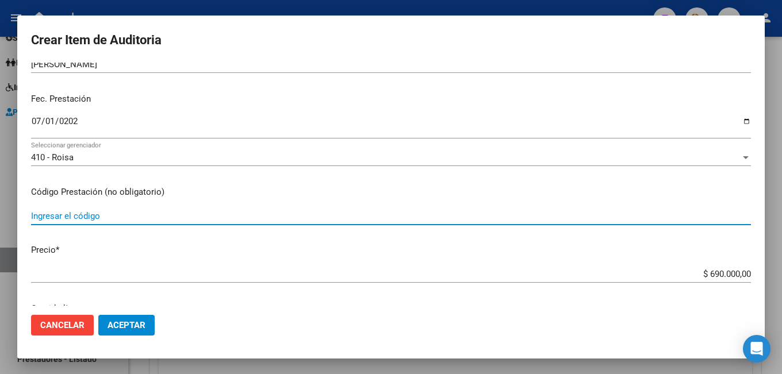
click at [88, 220] on input "Ingresar el código" at bounding box center [391, 216] width 720 height 10
type input "Acompañante terapeutico (sin subsidio)"
click at [694, 274] on input "$ 690.000,00" at bounding box center [391, 274] width 720 height 10
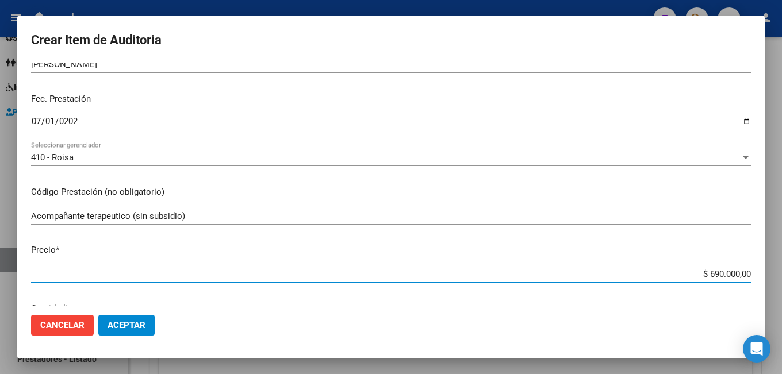
click at [694, 274] on input "$ 690.000,00" at bounding box center [391, 274] width 720 height 10
type input "$ 0,06"
type input "$ 0,60"
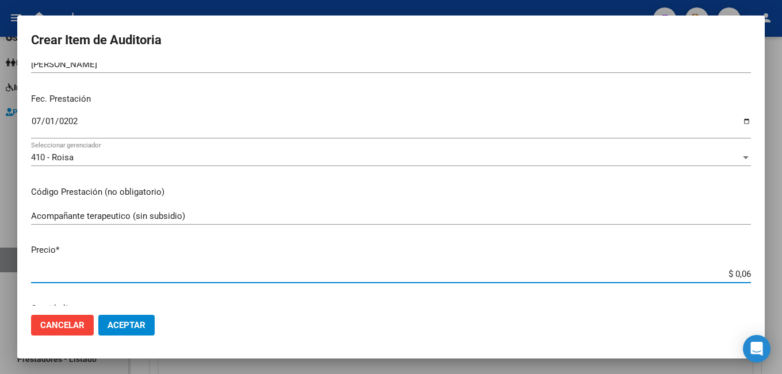
type input "$ 0,60"
type input "$ 6,00"
type input "$ 60,00"
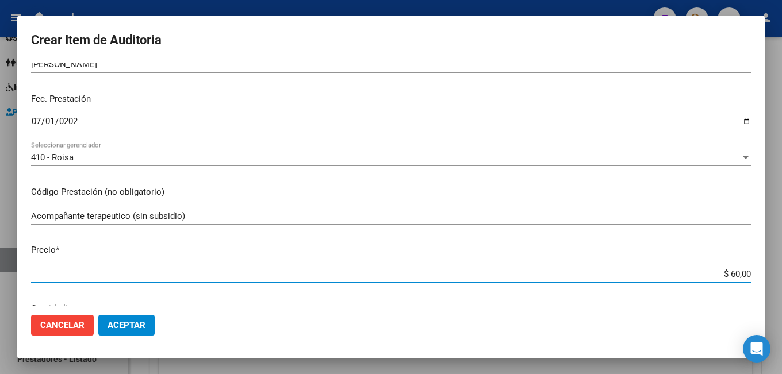
type input "$ 600,00"
type input "$ 6.000,00"
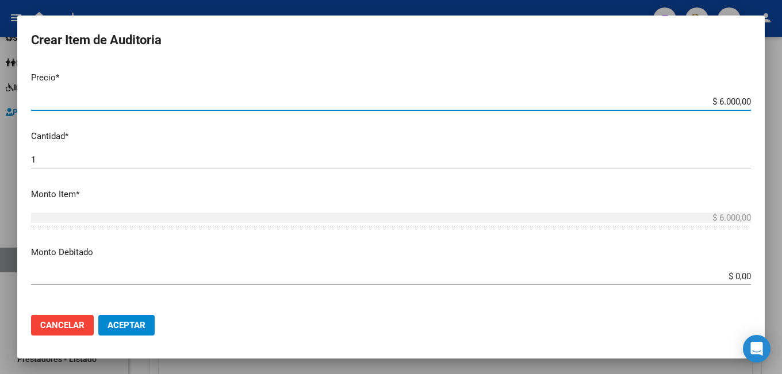
click at [178, 155] on input "1" at bounding box center [391, 160] width 720 height 10
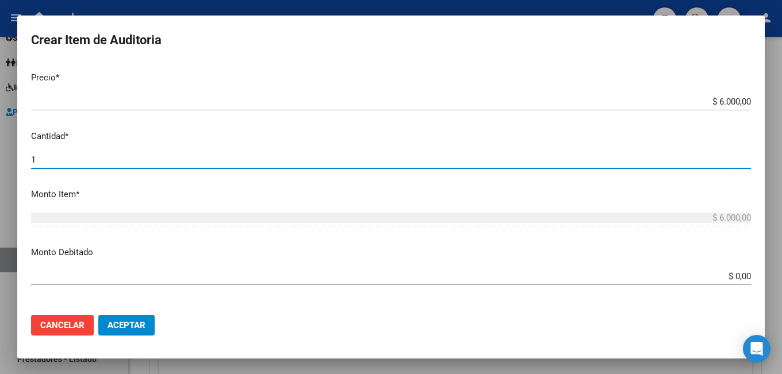
type input "11"
type input "$ 66.000,00"
type input "115"
type input "$ 690.000,00"
type input "115"
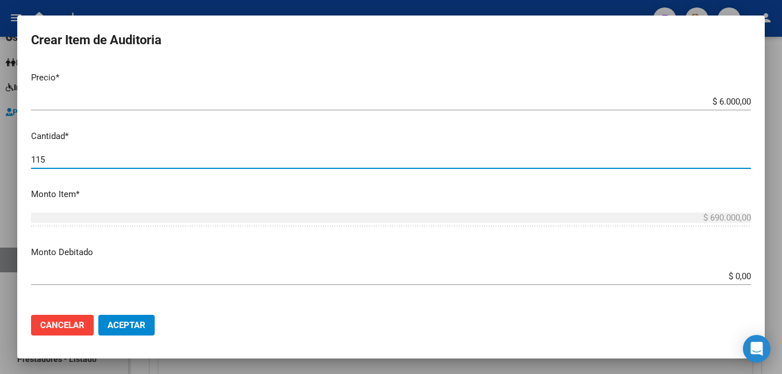
click at [268, 191] on p "Monto Item *" at bounding box center [391, 194] width 720 height 13
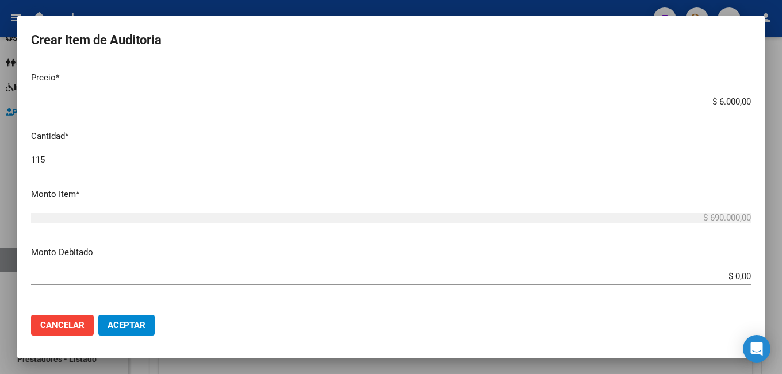
scroll to position [402, 0]
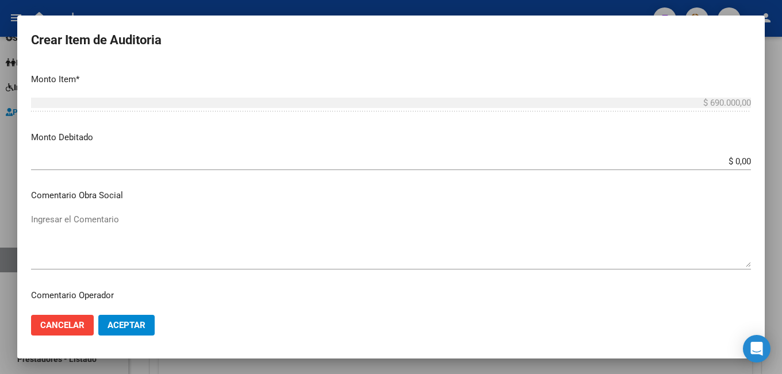
click at [128, 327] on span "Aceptar" at bounding box center [126, 325] width 38 height 10
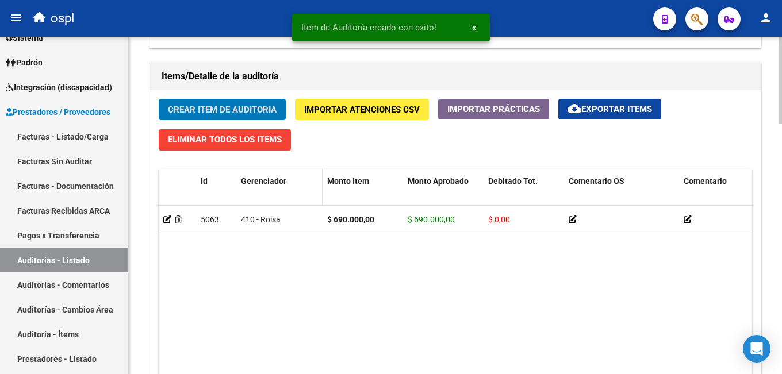
scroll to position [962, 0]
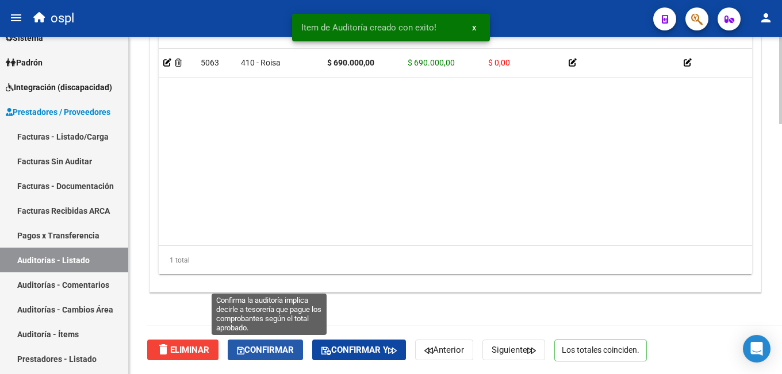
click at [264, 349] on span "Confirmar" at bounding box center [265, 350] width 57 height 10
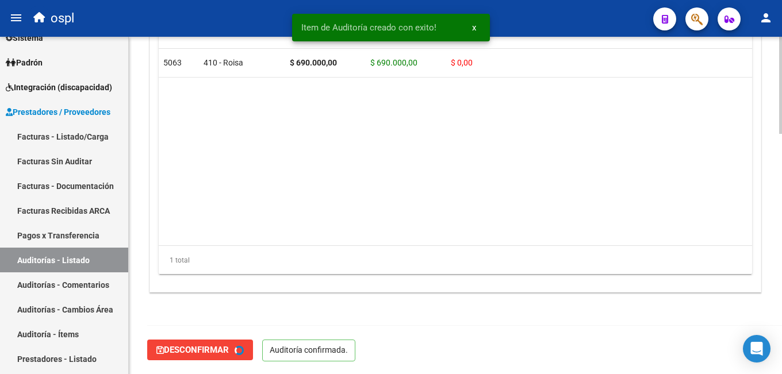
type input "202509"
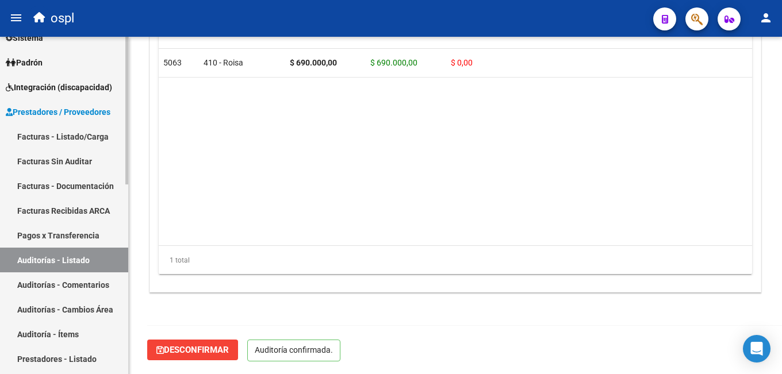
scroll to position [0, 0]
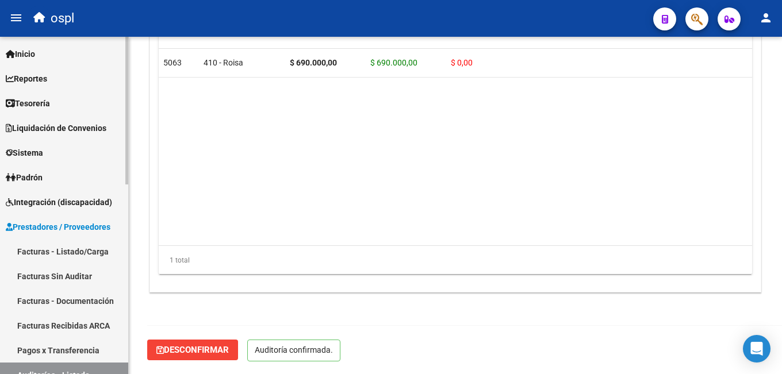
click at [88, 205] on span "Integración (discapacidad)" at bounding box center [59, 202] width 106 height 13
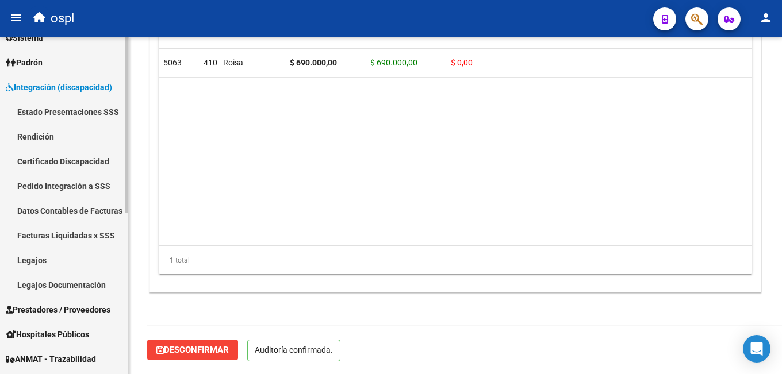
scroll to position [57, 0]
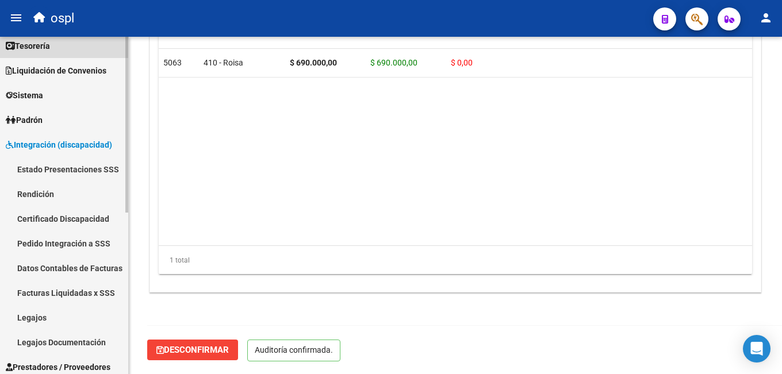
click at [50, 45] on span "Tesorería" at bounding box center [28, 46] width 44 height 13
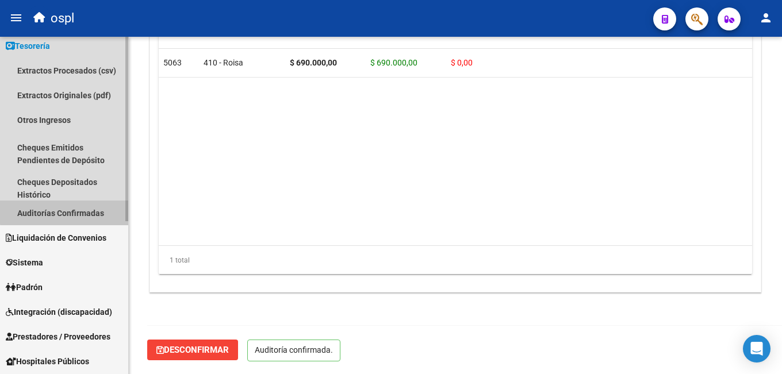
click at [70, 211] on link "Auditorías Confirmadas" at bounding box center [64, 213] width 128 height 25
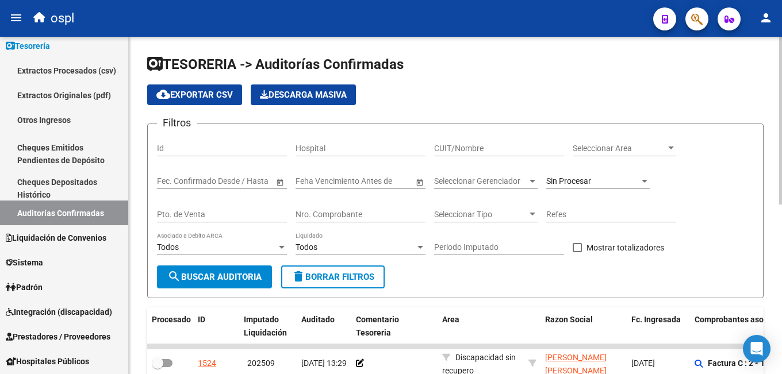
scroll to position [39, 0]
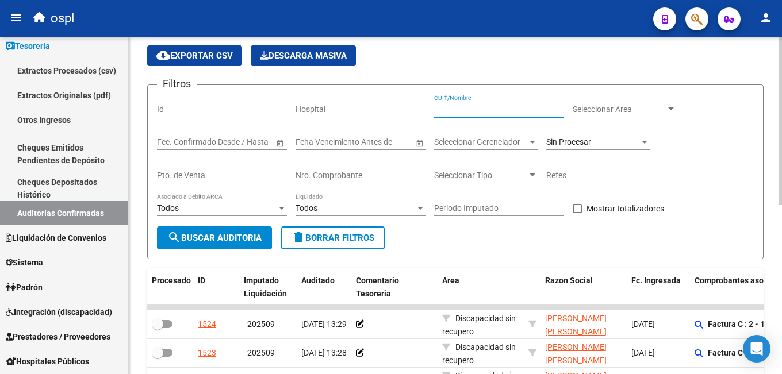
click at [470, 106] on input "CUIT/Nombre" at bounding box center [499, 110] width 130 height 10
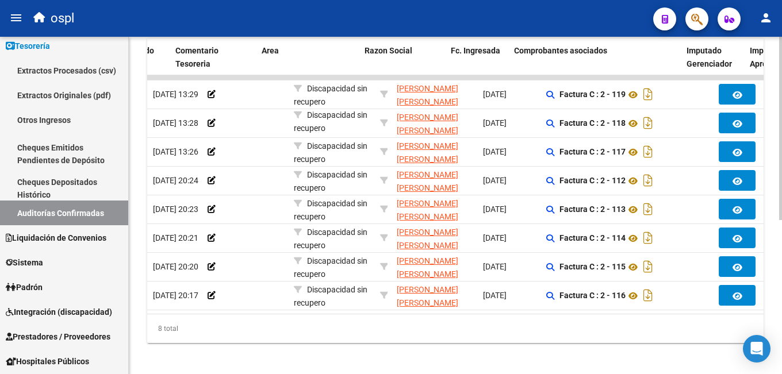
scroll to position [0, 186]
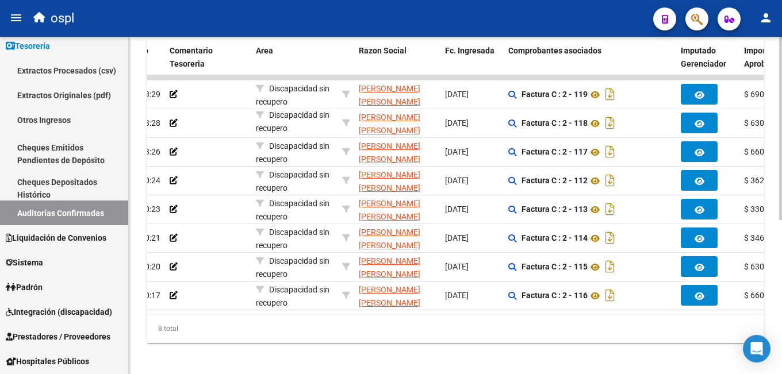
type input "[PERSON_NAME]"
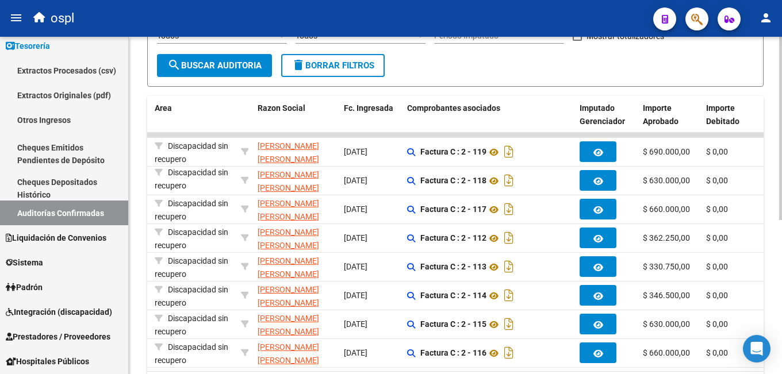
scroll to position [97, 0]
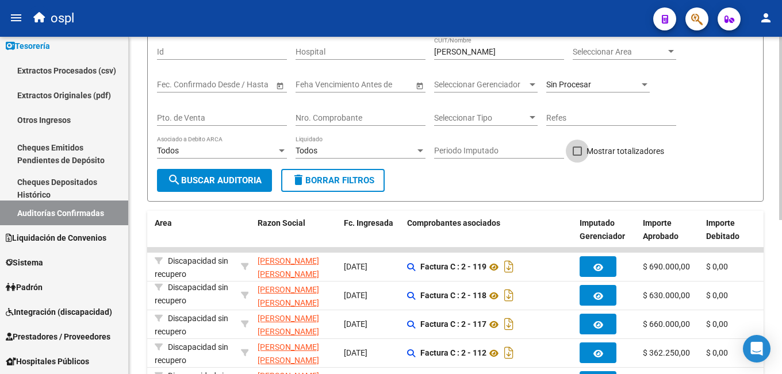
click at [574, 152] on span at bounding box center [576, 151] width 9 height 9
click at [576, 156] on input "Mostrar totalizadores" at bounding box center [576, 156] width 1 height 1
checkbox input "true"
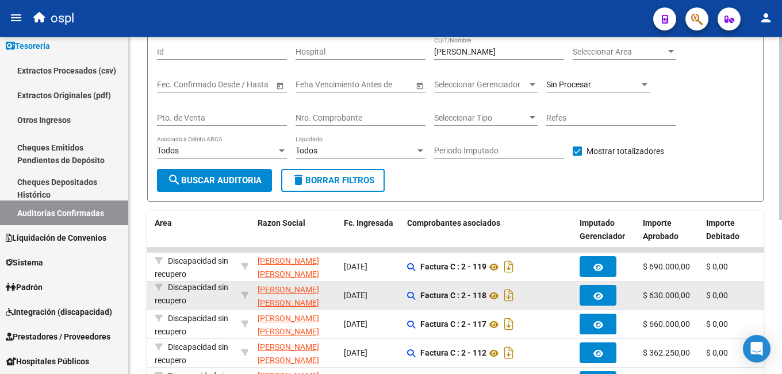
scroll to position [154, 0]
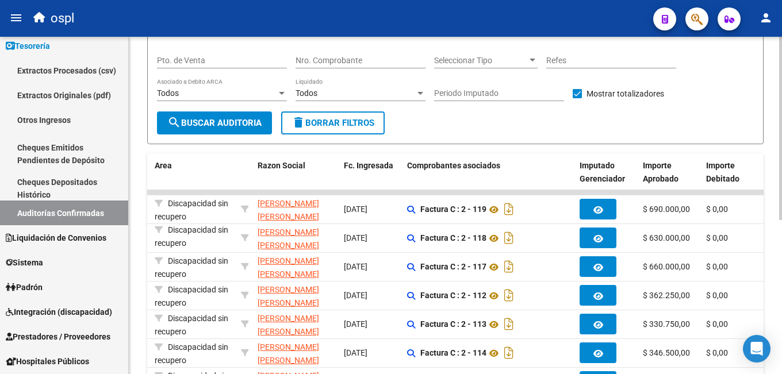
click at [247, 125] on span "search Buscar Auditoria" at bounding box center [214, 123] width 94 height 10
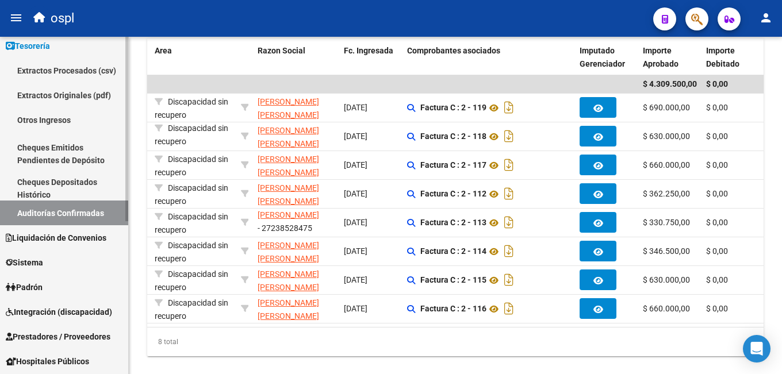
scroll to position [0, 0]
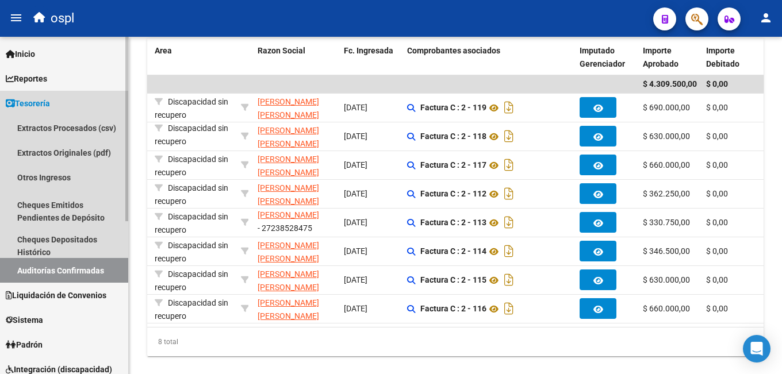
click at [50, 99] on span "Tesorería" at bounding box center [28, 103] width 44 height 13
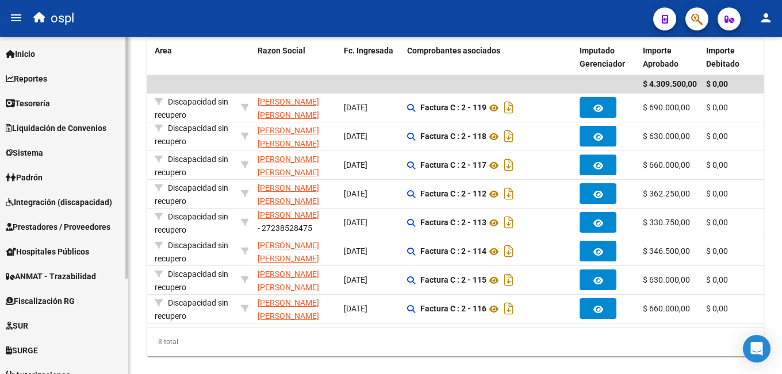
scroll to position [57, 0]
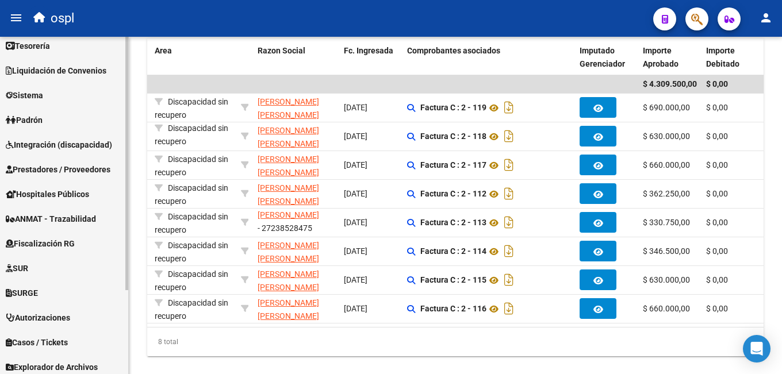
click at [73, 144] on span "Integración (discapacidad)" at bounding box center [59, 145] width 106 height 13
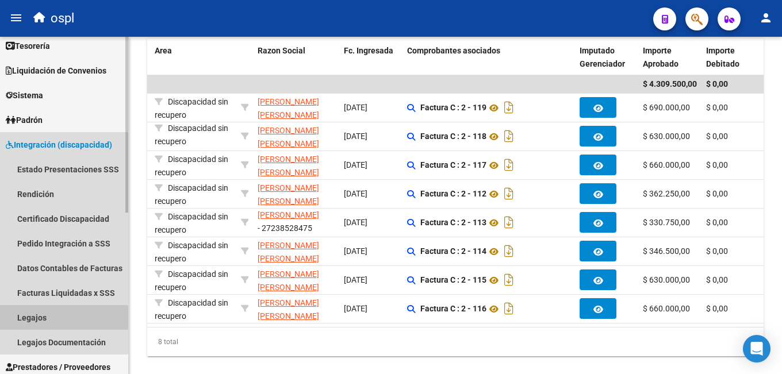
click at [39, 324] on link "Legajos" at bounding box center [64, 317] width 128 height 25
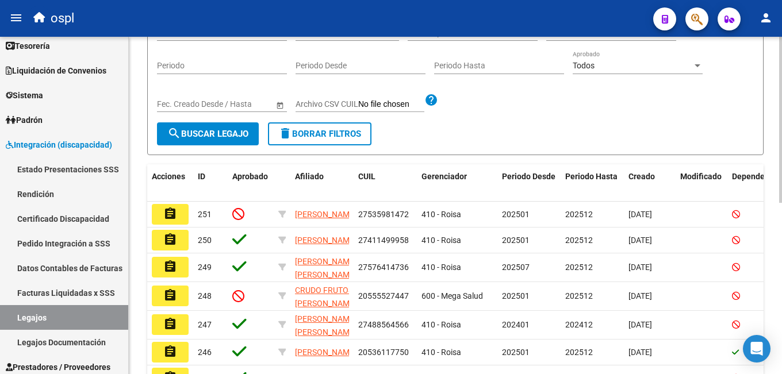
scroll to position [97, 0]
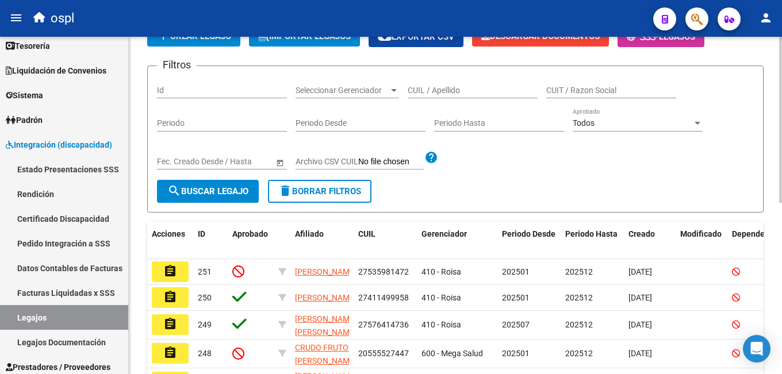
click at [444, 88] on input "CUIL / Apellido" at bounding box center [472, 91] width 130 height 10
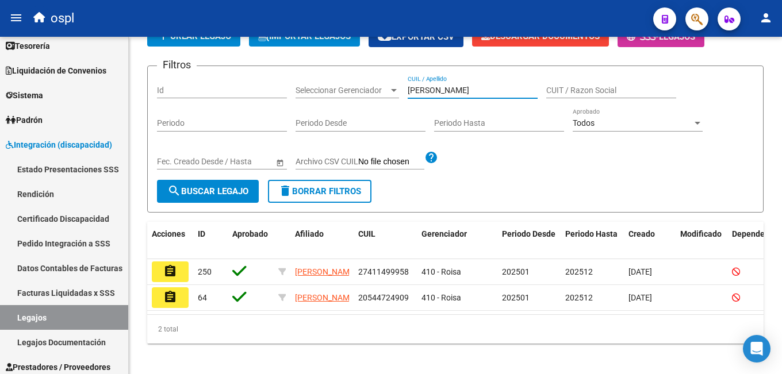
type input "[PERSON_NAME]"
click at [180, 272] on button "assignment" at bounding box center [170, 271] width 37 height 21
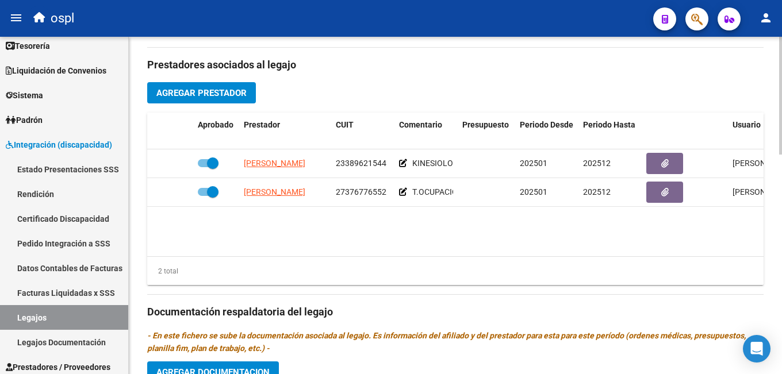
scroll to position [630, 0]
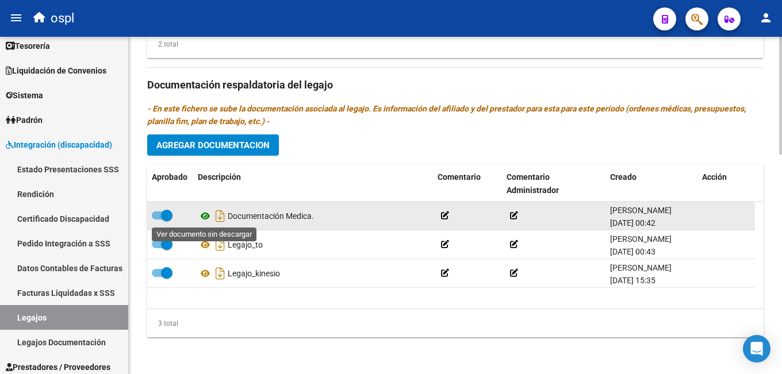
click at [207, 216] on icon at bounding box center [205, 216] width 15 height 14
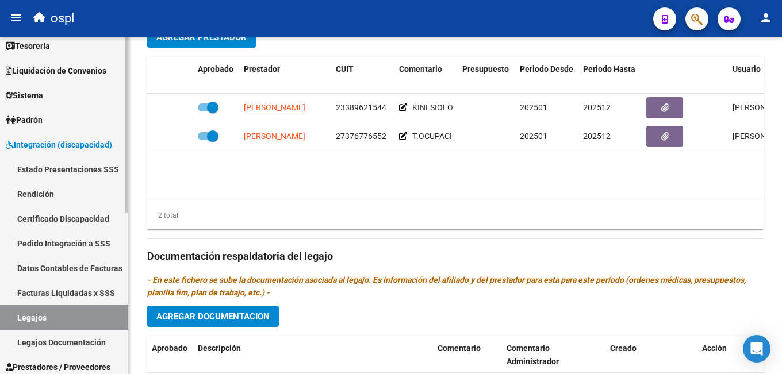
scroll to position [230, 0]
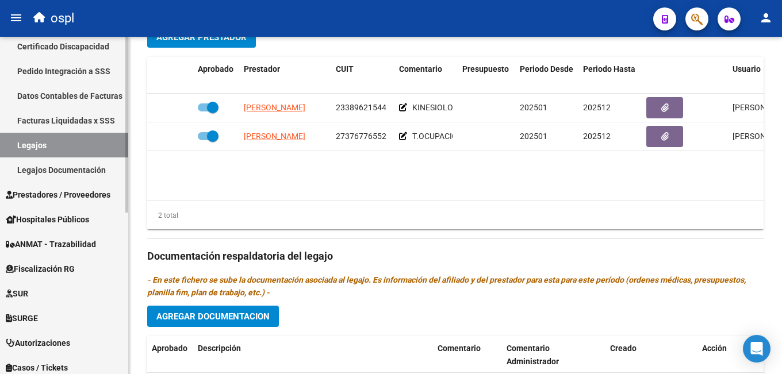
click at [47, 193] on span "Prestadores / Proveedores" at bounding box center [58, 195] width 105 height 13
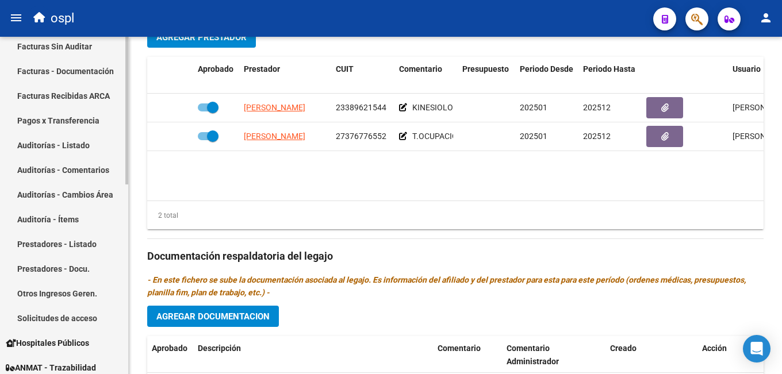
scroll to position [115, 0]
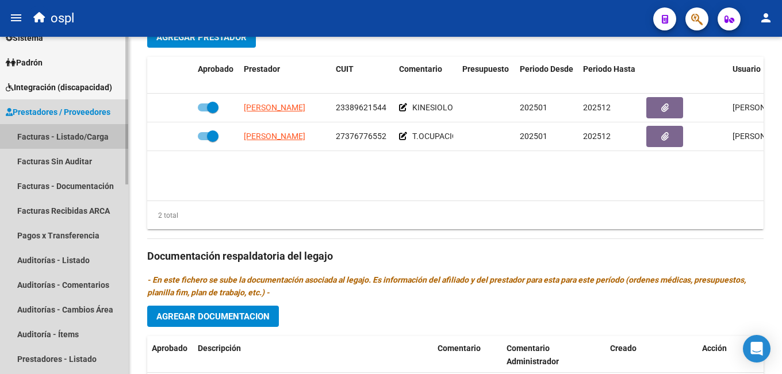
click at [82, 136] on link "Facturas - Listado/Carga" at bounding box center [64, 136] width 128 height 25
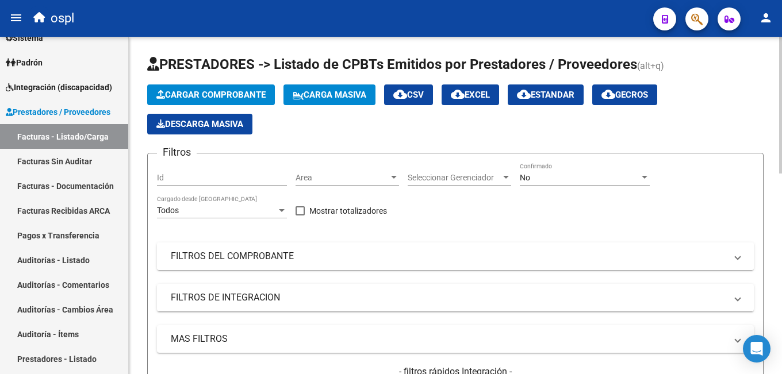
click at [464, 248] on mat-expansion-panel-header "FILTROS DEL COMPROBANTE" at bounding box center [455, 257] width 597 height 28
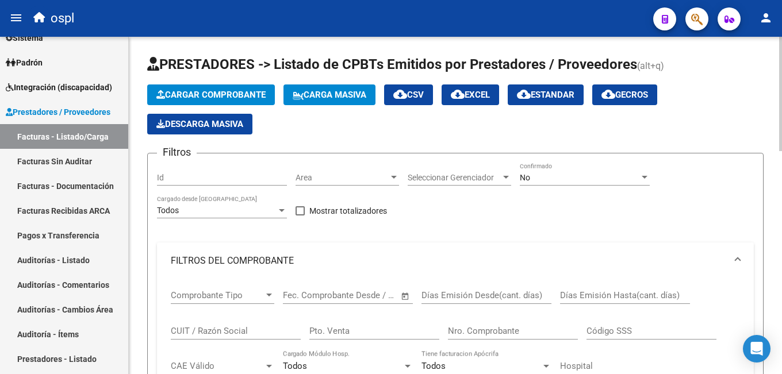
scroll to position [57, 0]
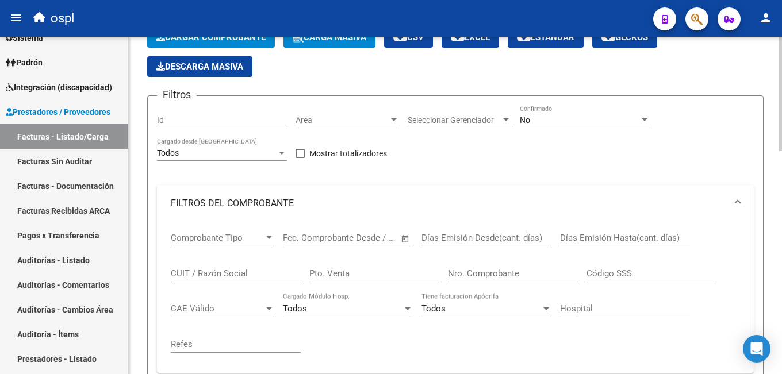
click at [245, 278] on input "CUIT / Razón Social" at bounding box center [236, 273] width 130 height 10
paste input "27285382195"
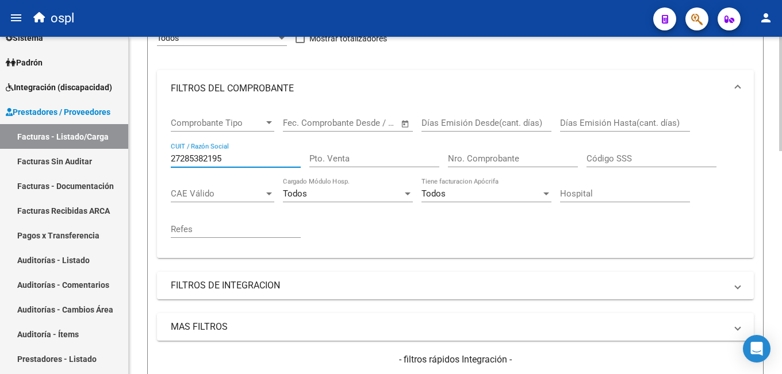
scroll to position [345, 0]
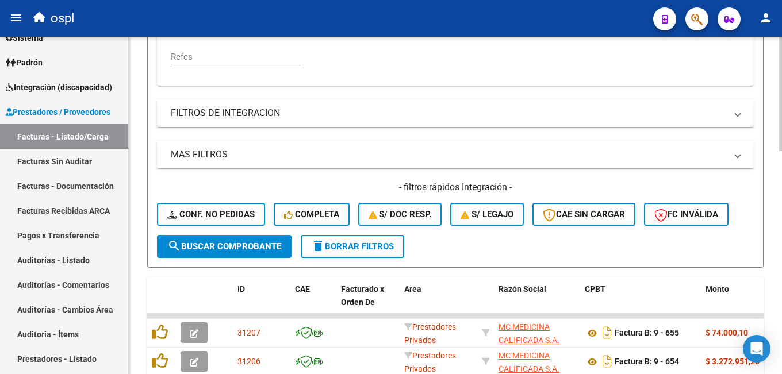
type input "27285382195"
click at [208, 253] on button "search Buscar Comprobante" at bounding box center [224, 246] width 134 height 23
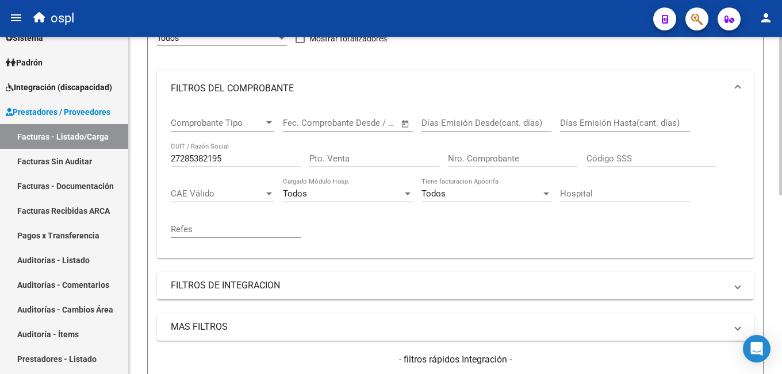
scroll to position [57, 0]
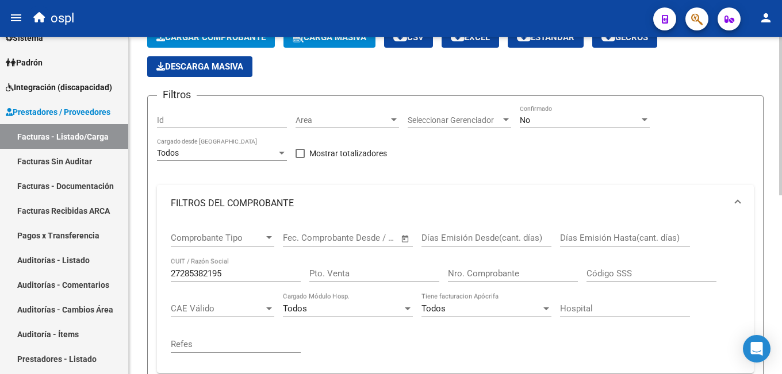
click at [548, 125] on div "No Confirmado" at bounding box center [585, 116] width 130 height 23
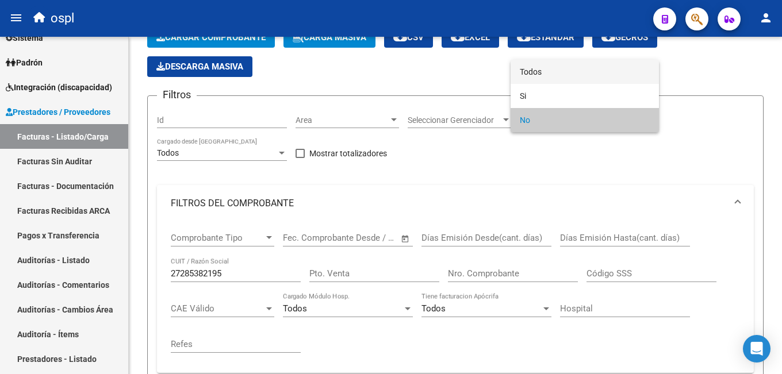
click at [552, 71] on span "Todos" at bounding box center [585, 72] width 130 height 24
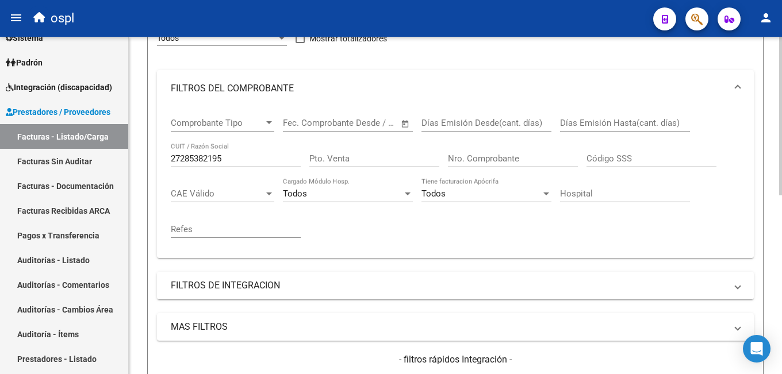
scroll to position [230, 0]
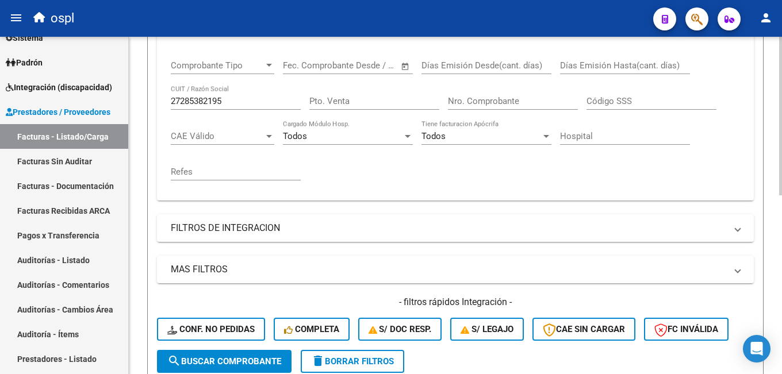
click at [202, 353] on button "search Buscar Comprobante" at bounding box center [224, 361] width 134 height 23
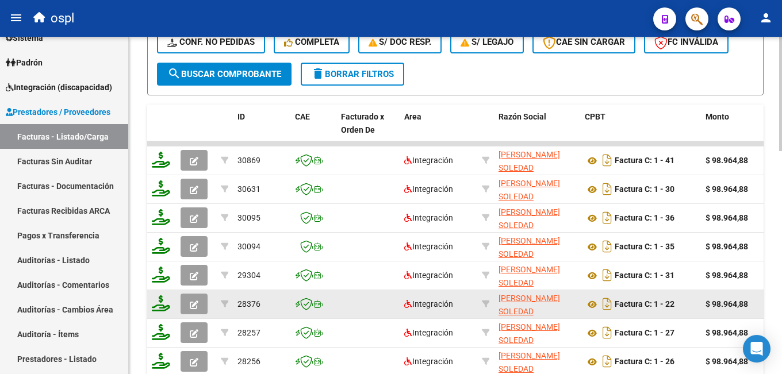
scroll to position [575, 0]
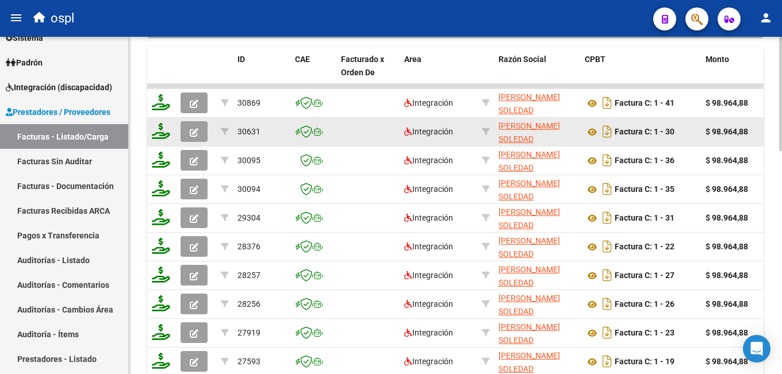
click at [200, 130] on button "button" at bounding box center [193, 131] width 27 height 21
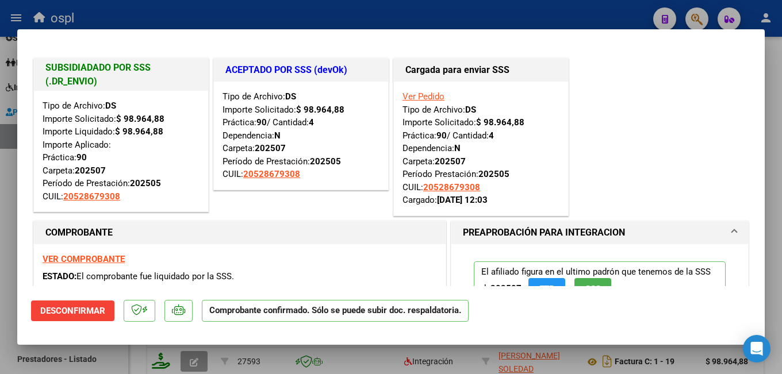
drag, startPoint x: 329, startPoint y: 357, endPoint x: 312, endPoint y: 267, distance: 92.3
click at [328, 353] on div at bounding box center [391, 187] width 782 height 374
type input "$ 0,00"
